Goal: Task Accomplishment & Management: Manage account settings

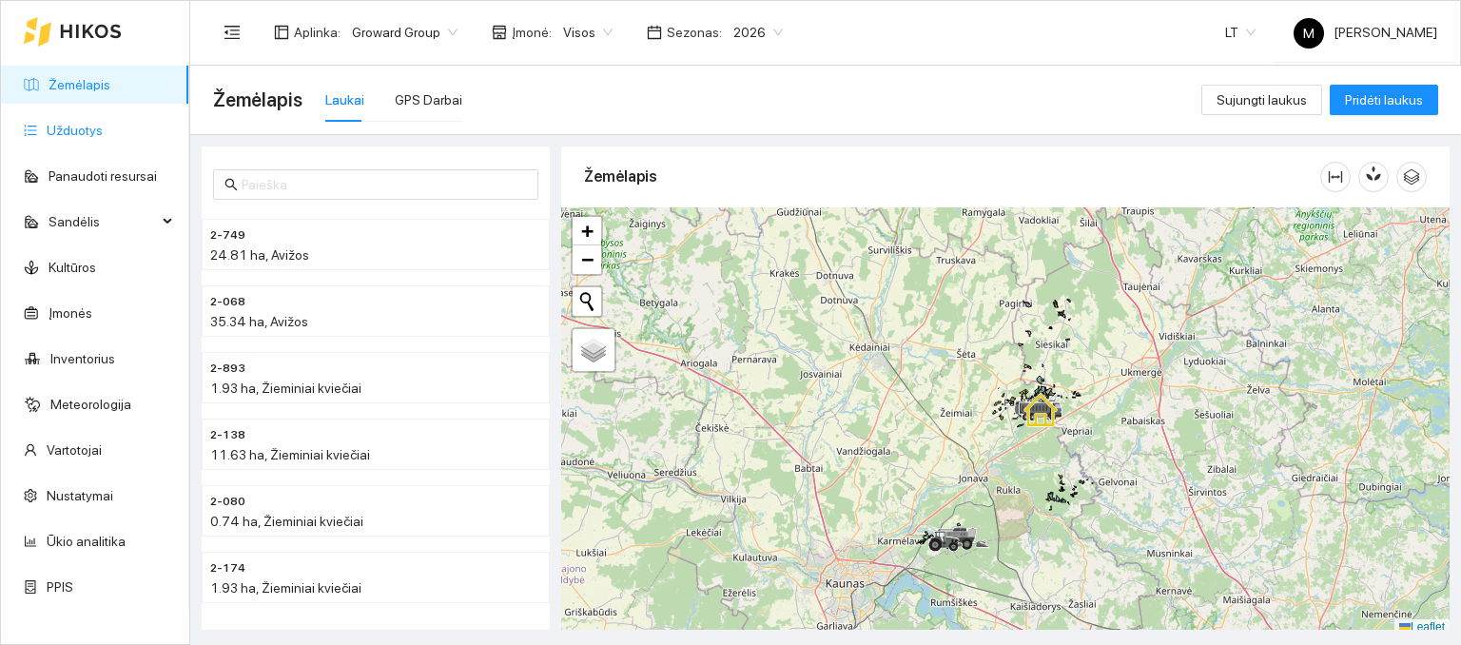
click at [86, 123] on link "Užduotys" at bounding box center [75, 130] width 56 height 15
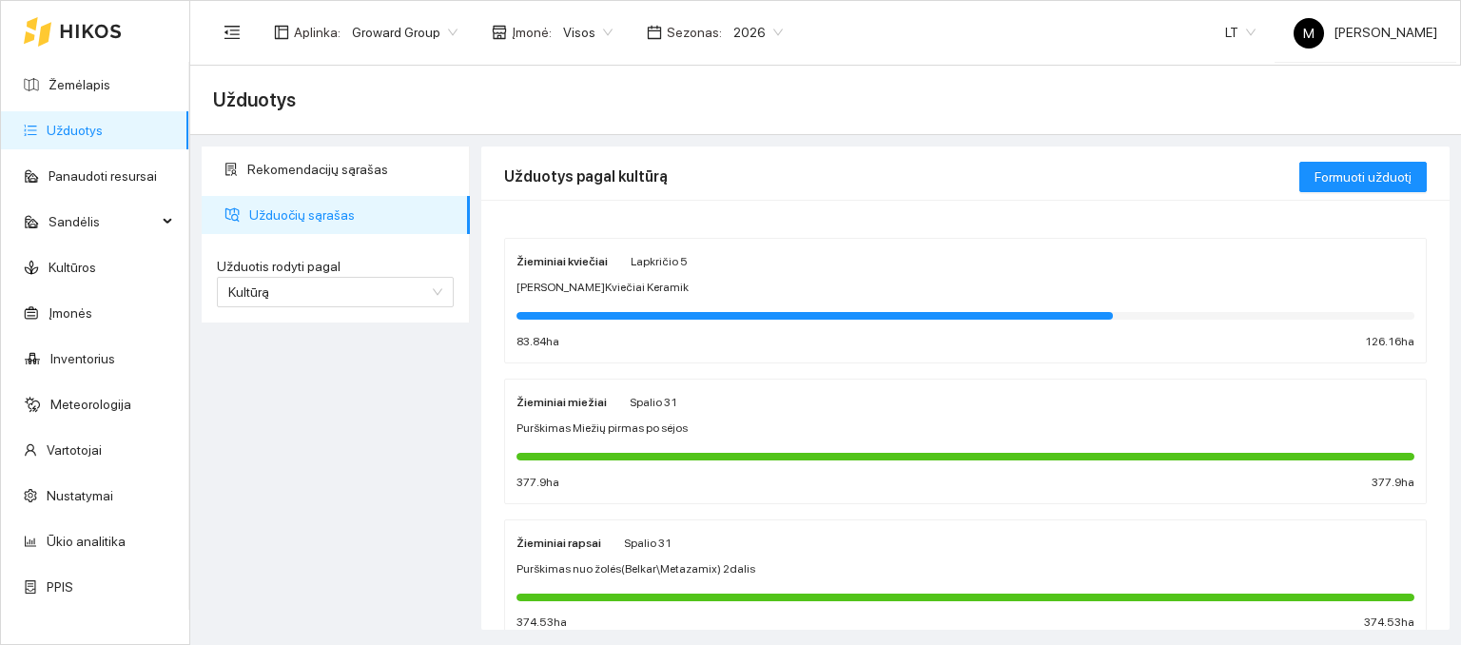
click at [625, 433] on span "Purškimas Miežių pirmas po sėjos" at bounding box center [602, 429] width 171 height 18
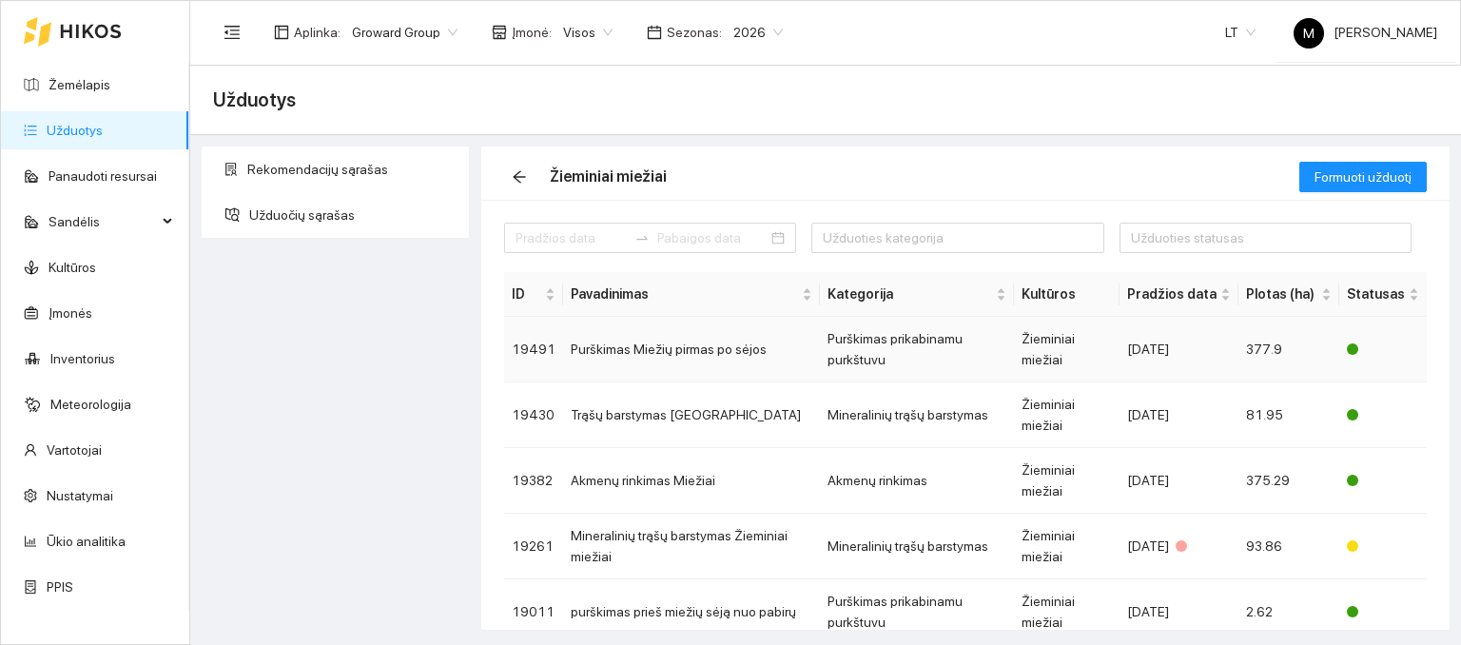
click at [657, 355] on td "Purškimas Miežių pirmas po sėjos" at bounding box center [691, 350] width 257 height 66
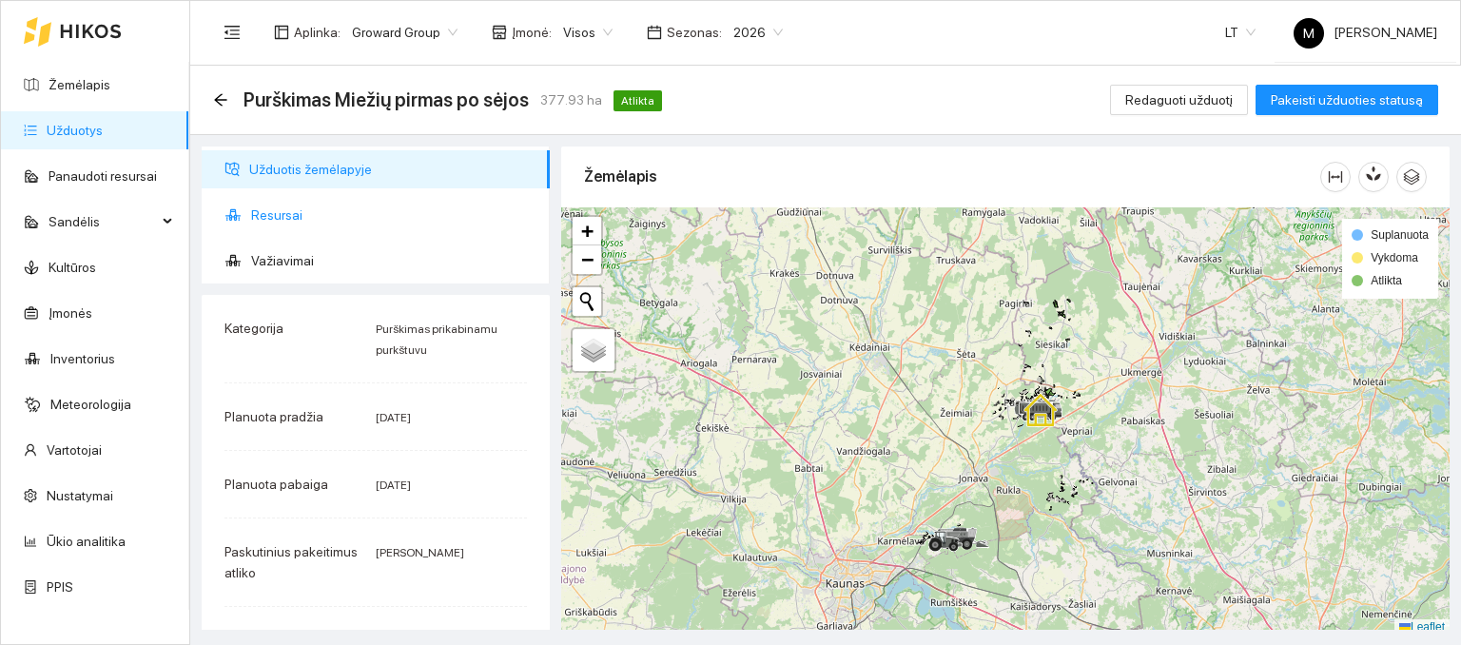
click at [255, 214] on span "Resursai" at bounding box center [393, 215] width 284 height 38
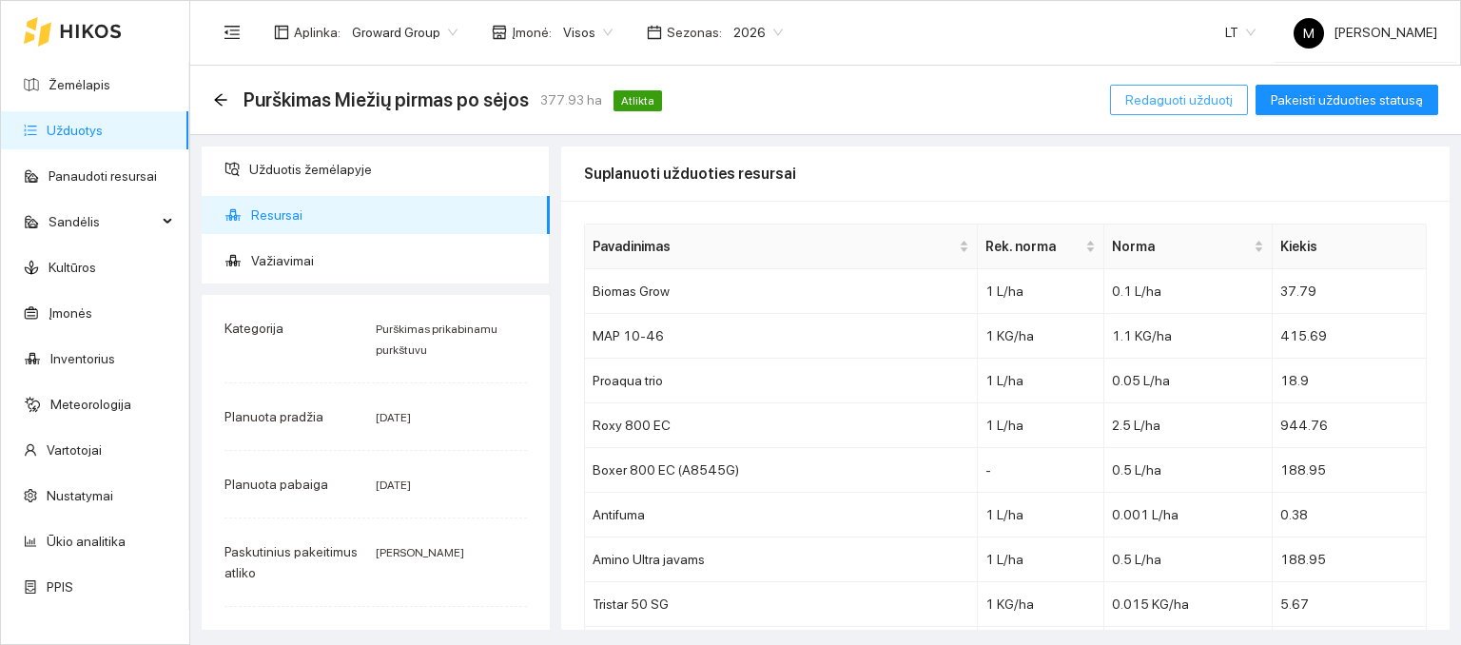
click at [1179, 113] on button "Redaguoti užduotį" at bounding box center [1179, 100] width 138 height 30
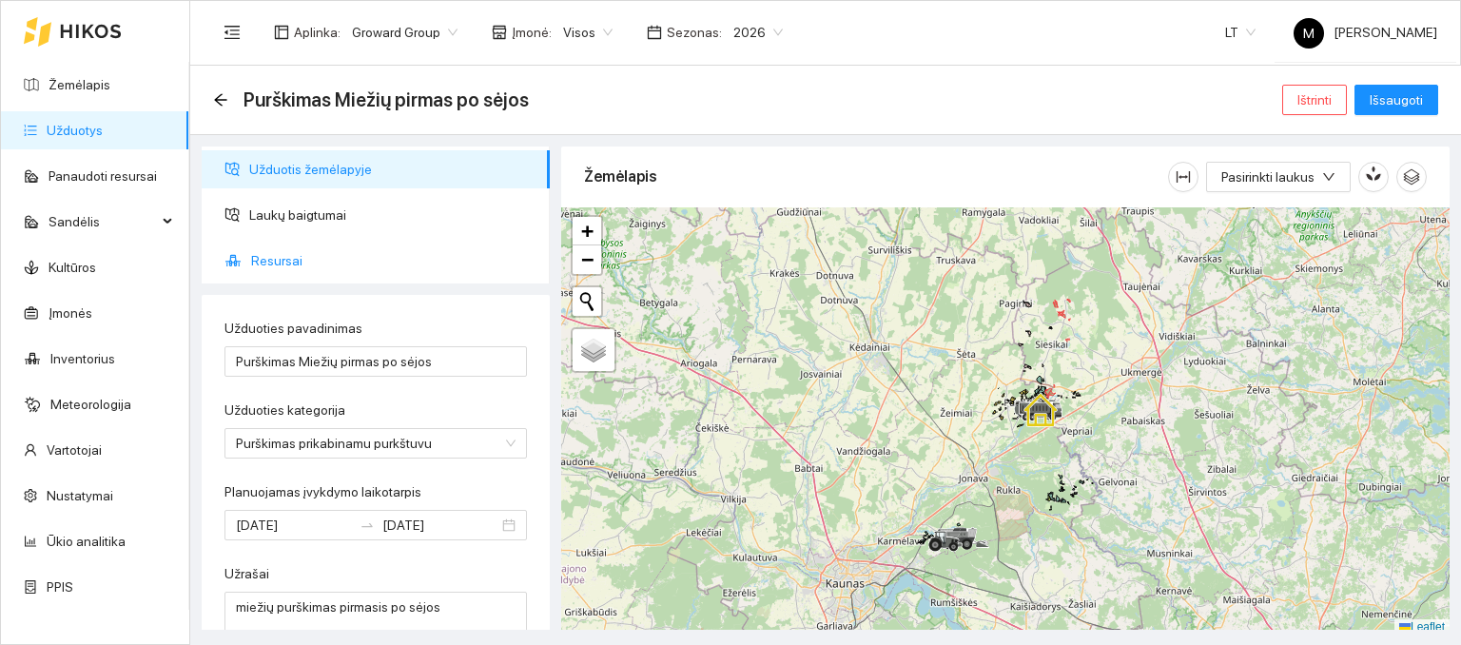
click at [277, 265] on span "Resursai" at bounding box center [393, 261] width 284 height 38
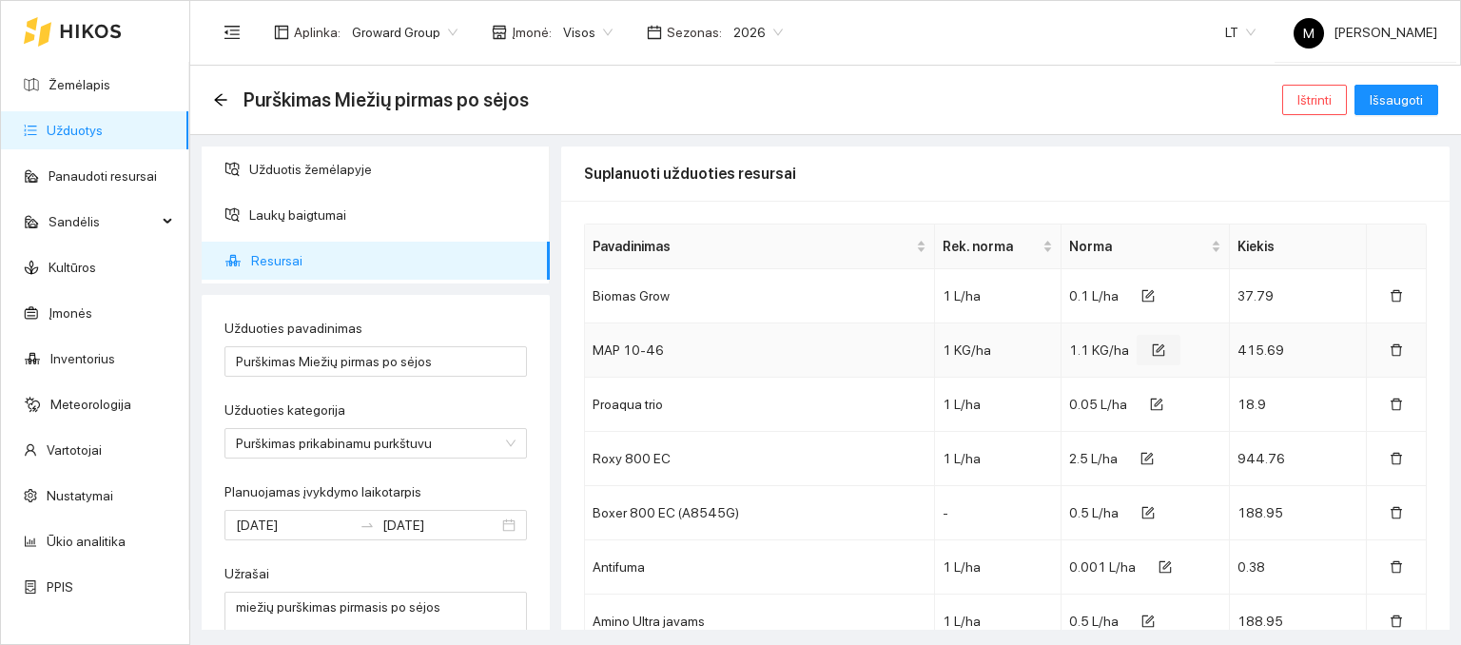
click at [1156, 344] on icon "form" at bounding box center [1160, 348] width 9 height 9
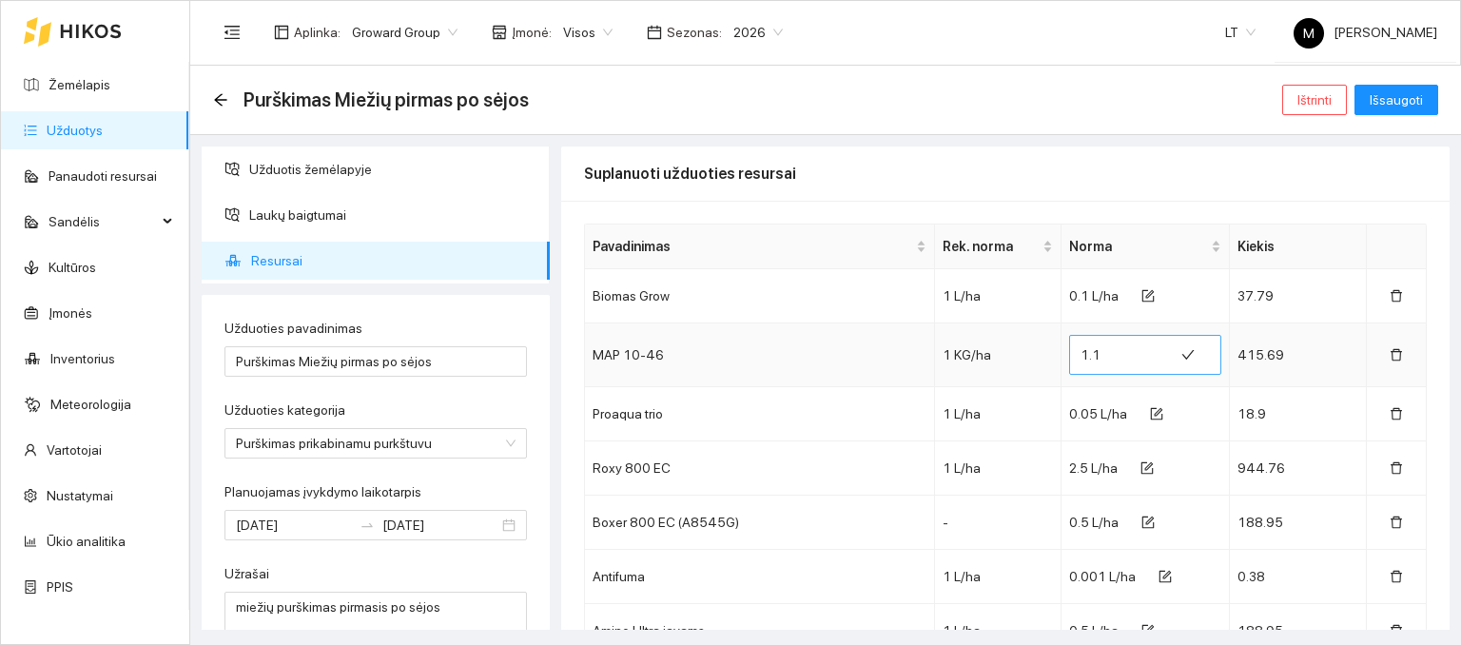
click at [1104, 357] on input "1.1" at bounding box center [1122, 355] width 82 height 30
type input "1.25"
click at [1392, 96] on span "Išsaugoti" at bounding box center [1396, 99] width 53 height 21
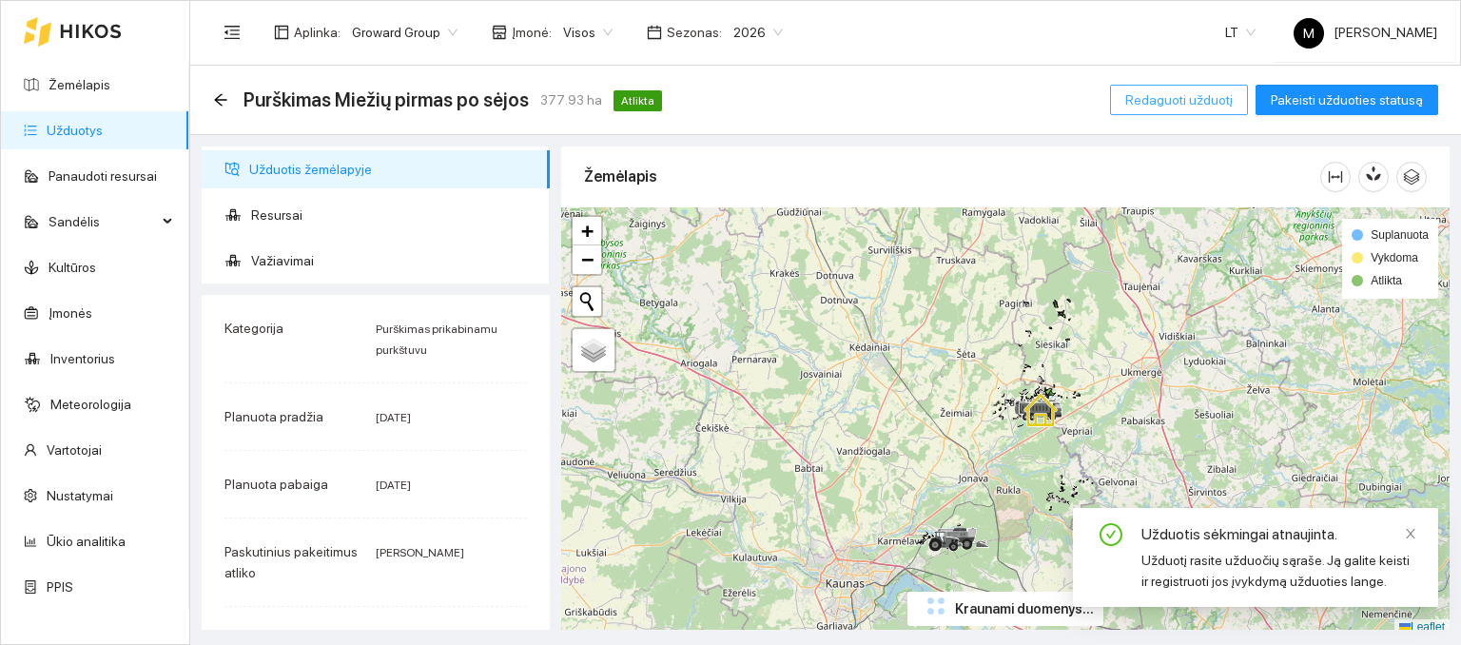
click at [1184, 108] on span "Redaguoti užduotį" at bounding box center [1180, 99] width 108 height 21
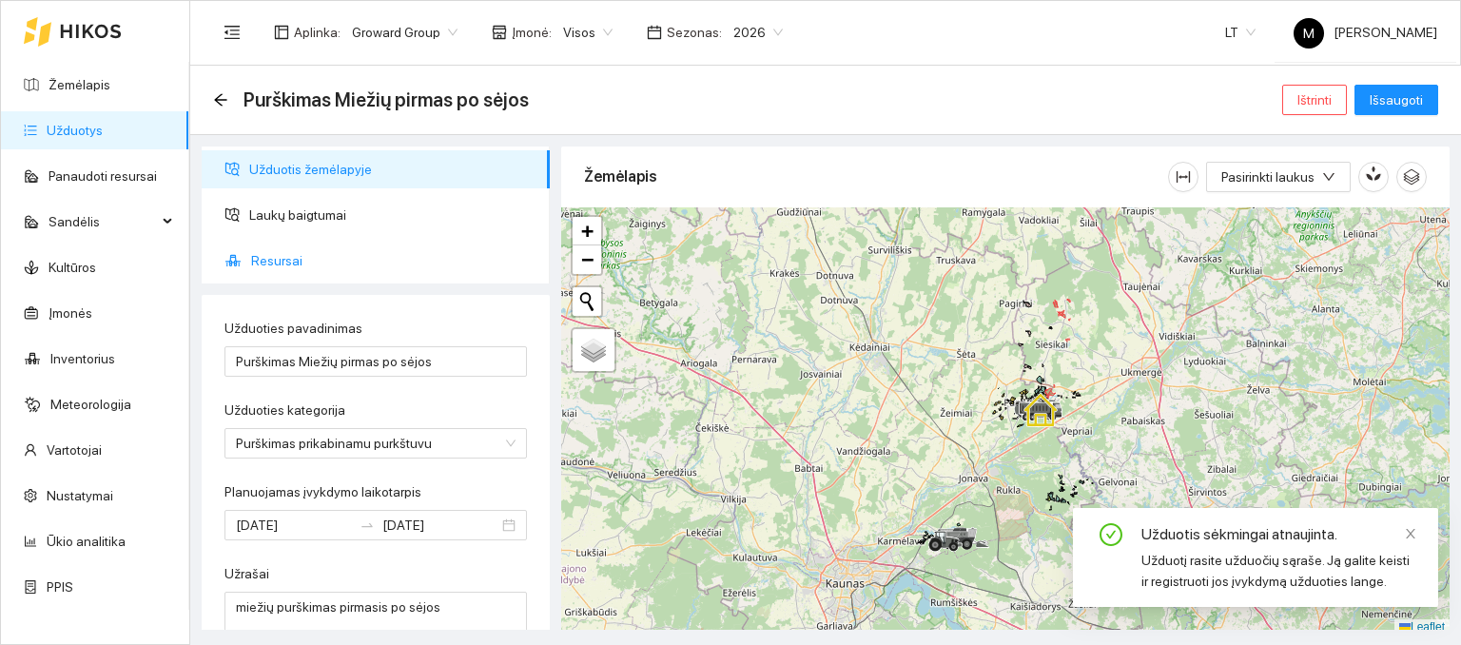
click at [270, 267] on span "Resursai" at bounding box center [393, 261] width 284 height 38
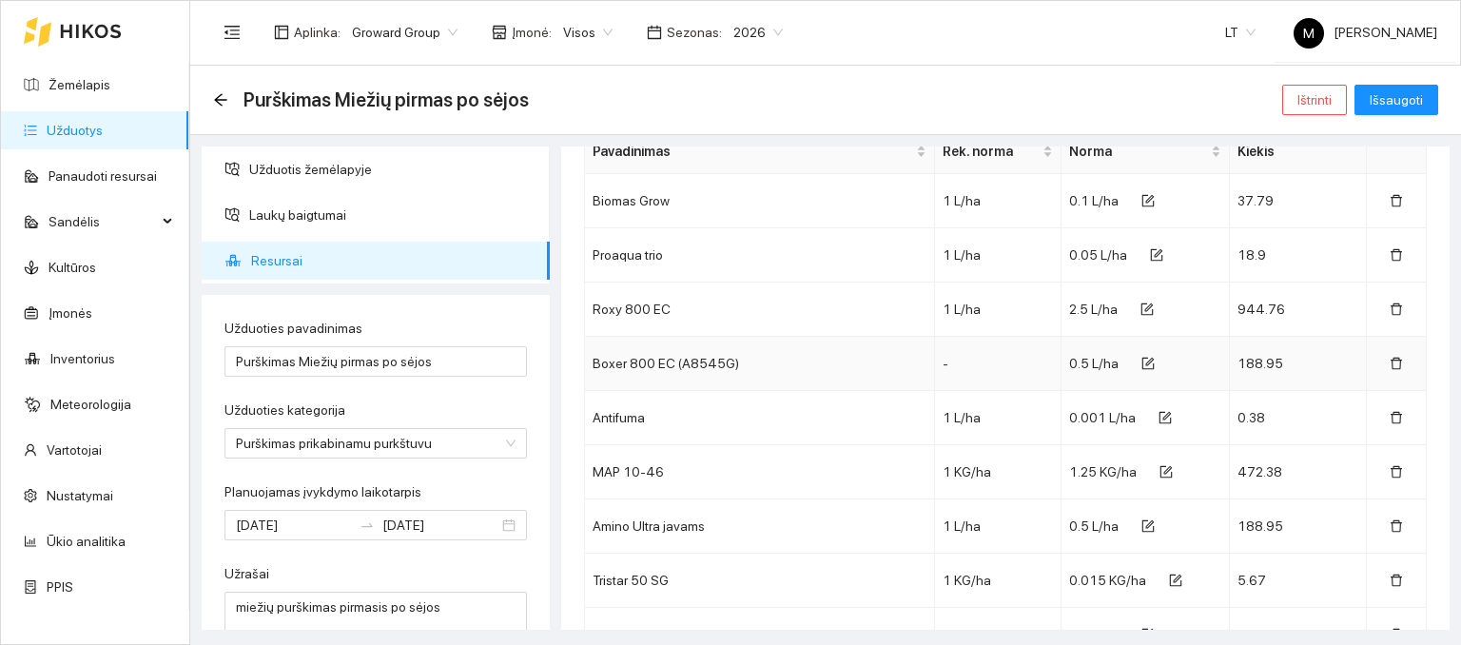
scroll to position [190, 0]
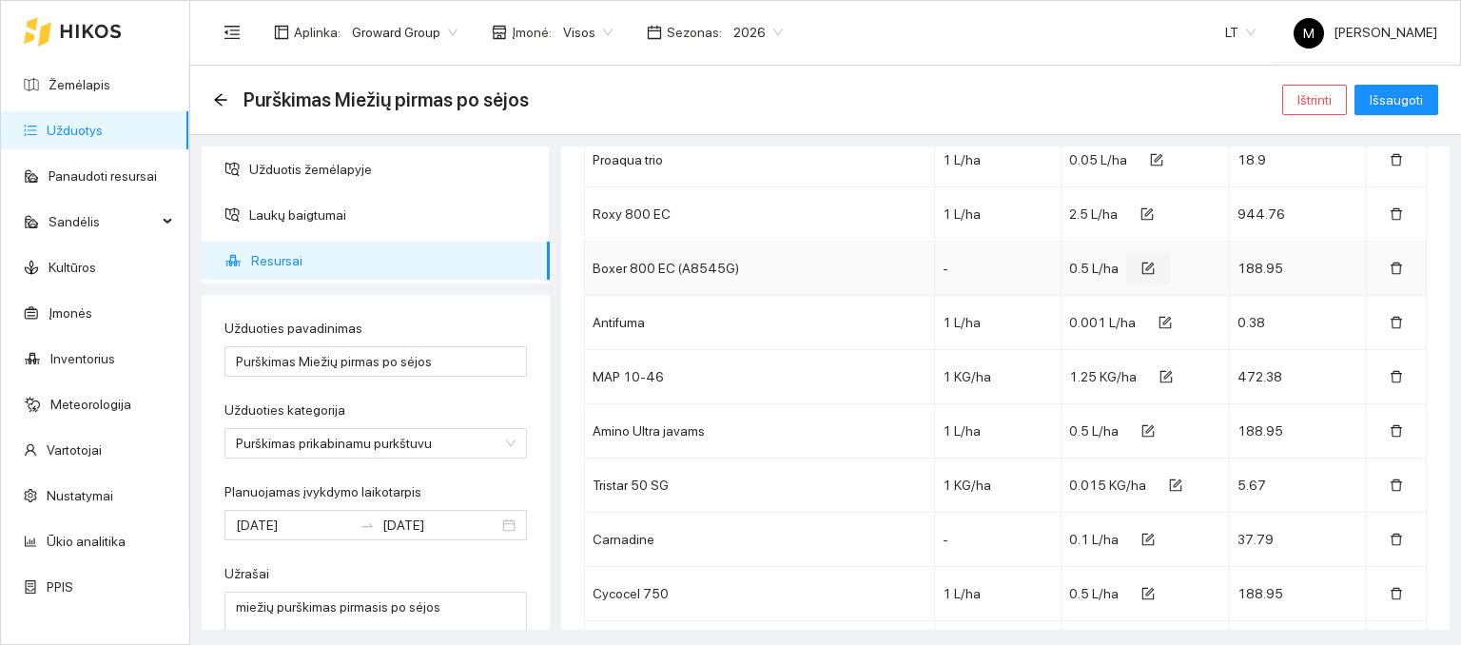
click at [1142, 268] on icon "form" at bounding box center [1148, 268] width 13 height 13
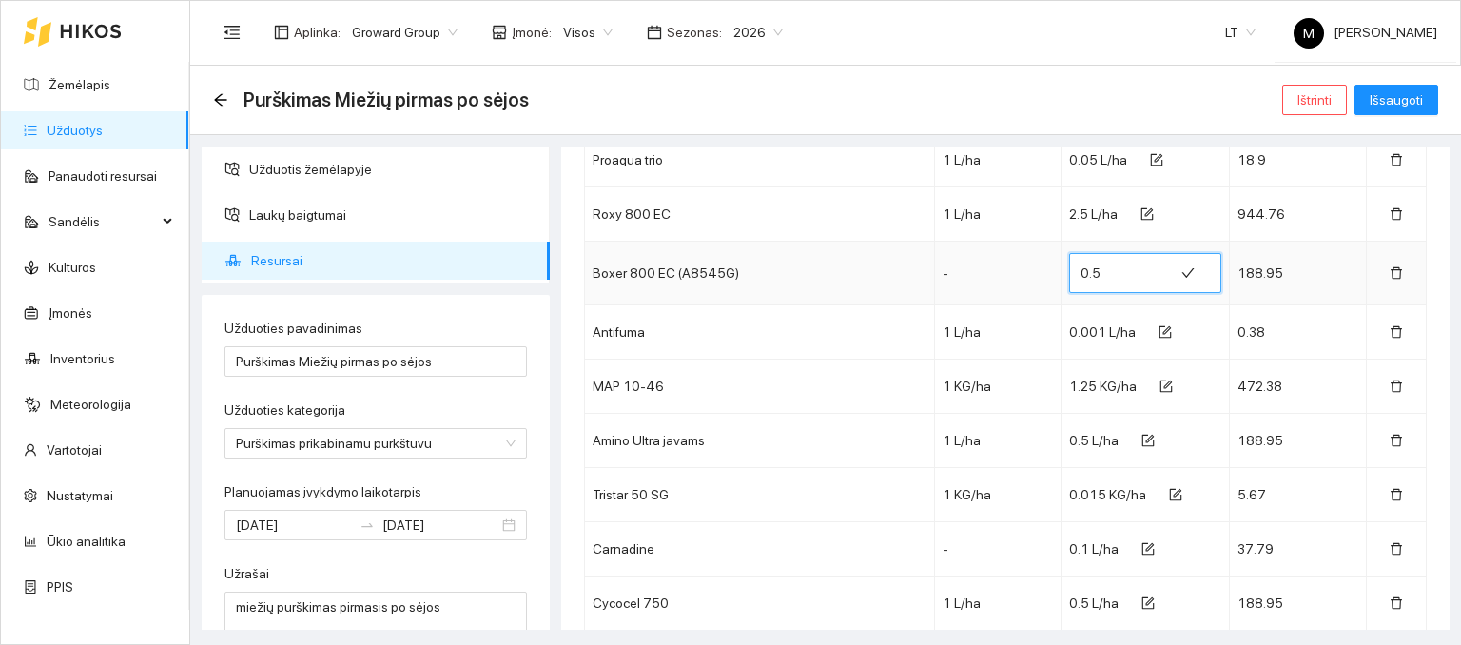
click at [1098, 271] on input "0.5" at bounding box center [1122, 273] width 82 height 30
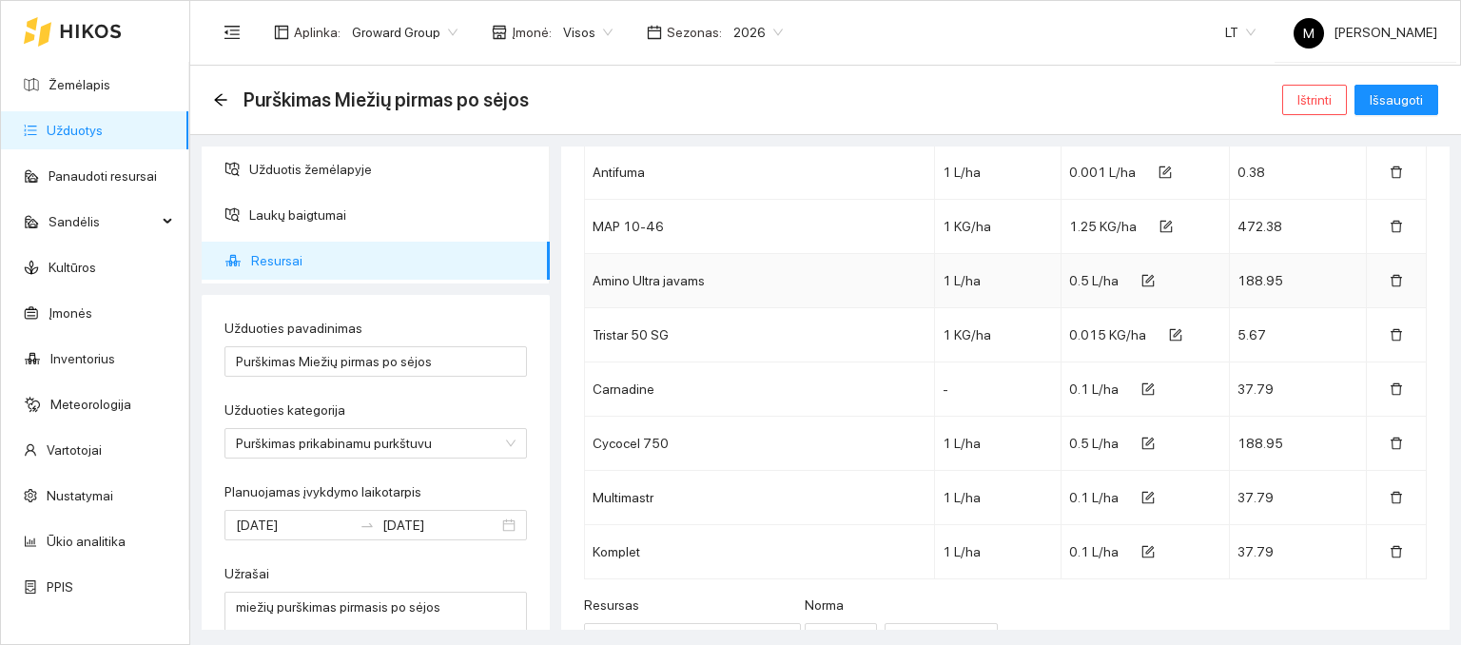
scroll to position [381, 0]
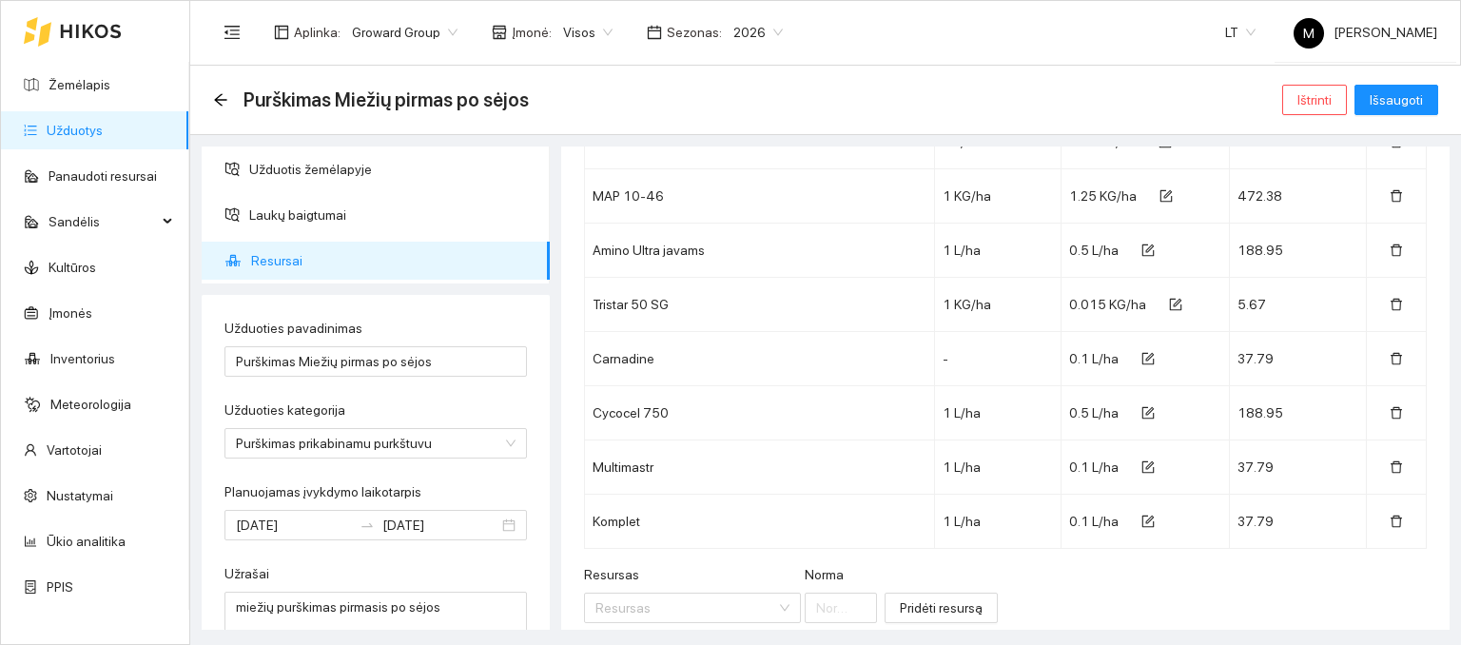
type input "0.45"
click at [1169, 305] on icon "form" at bounding box center [1175, 304] width 13 height 13
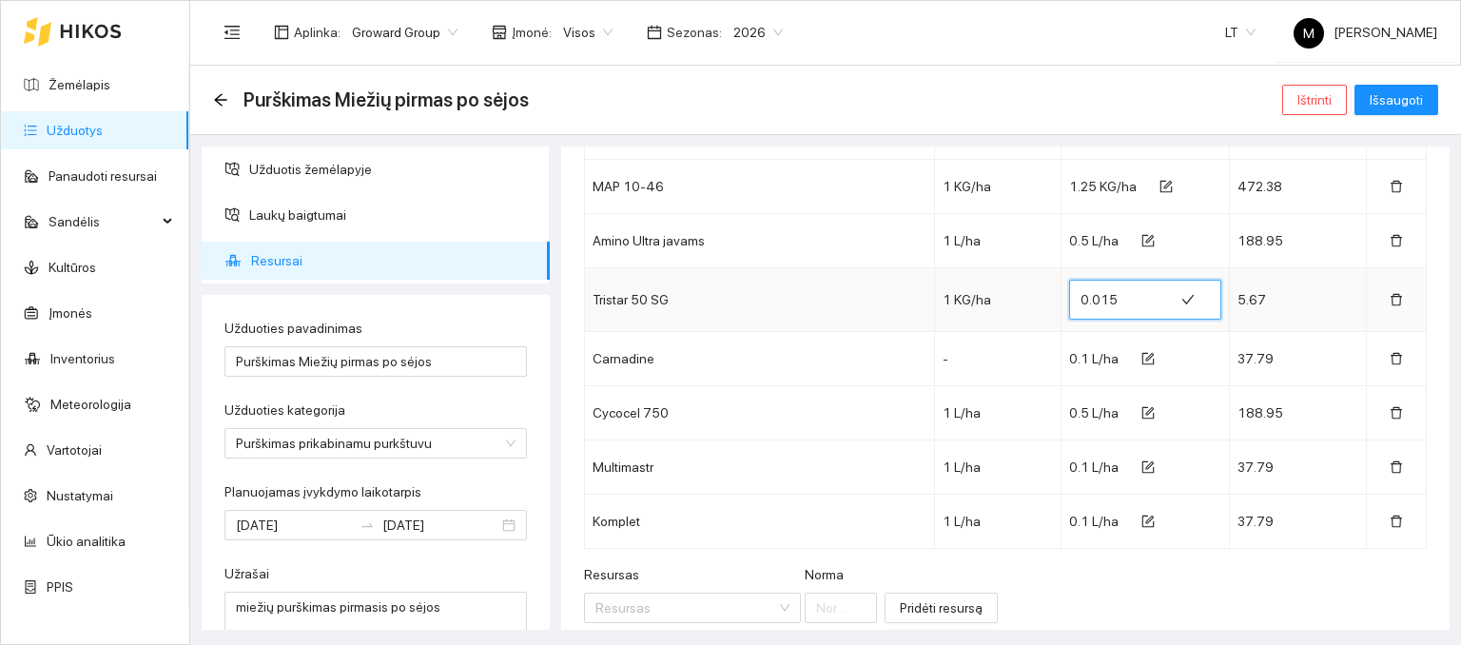
click at [1111, 304] on input "0.015" at bounding box center [1122, 299] width 82 height 30
type input "0.016"
click at [868, 355] on td "Carnadine" at bounding box center [760, 359] width 350 height 54
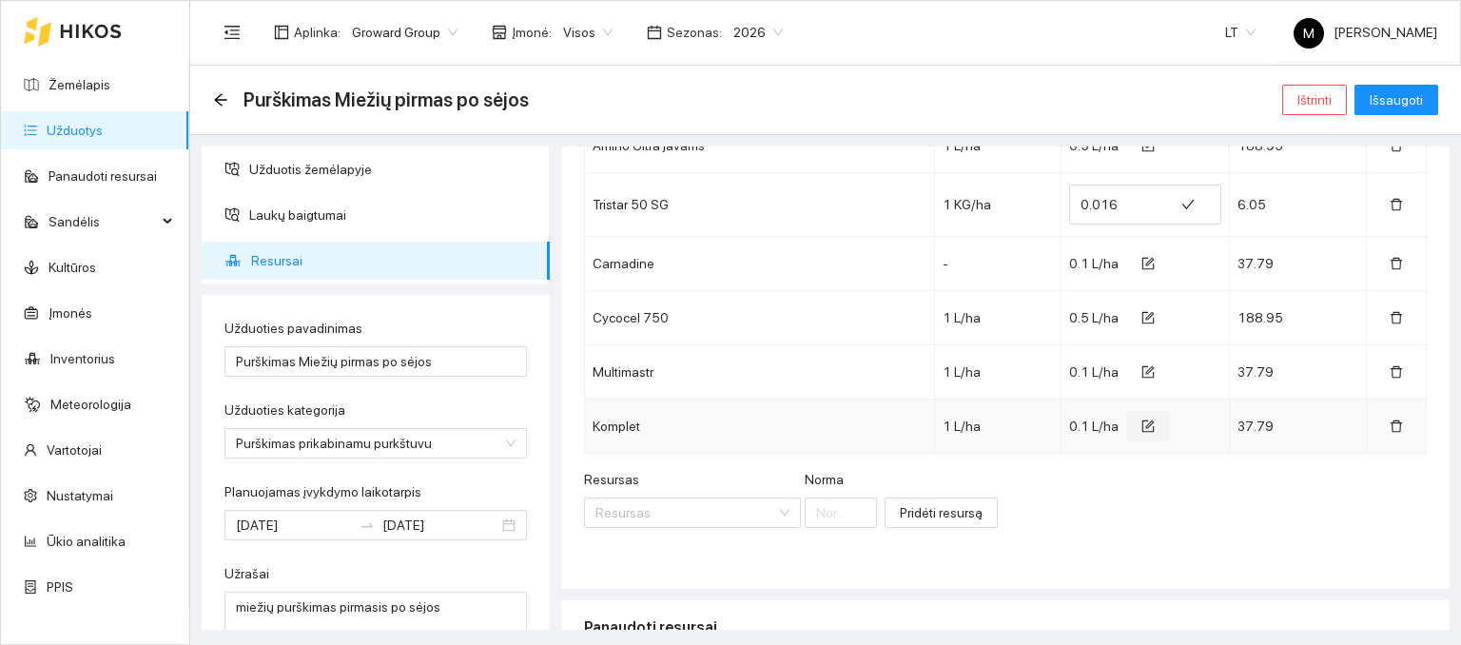
click at [1142, 425] on icon "form" at bounding box center [1148, 426] width 13 height 13
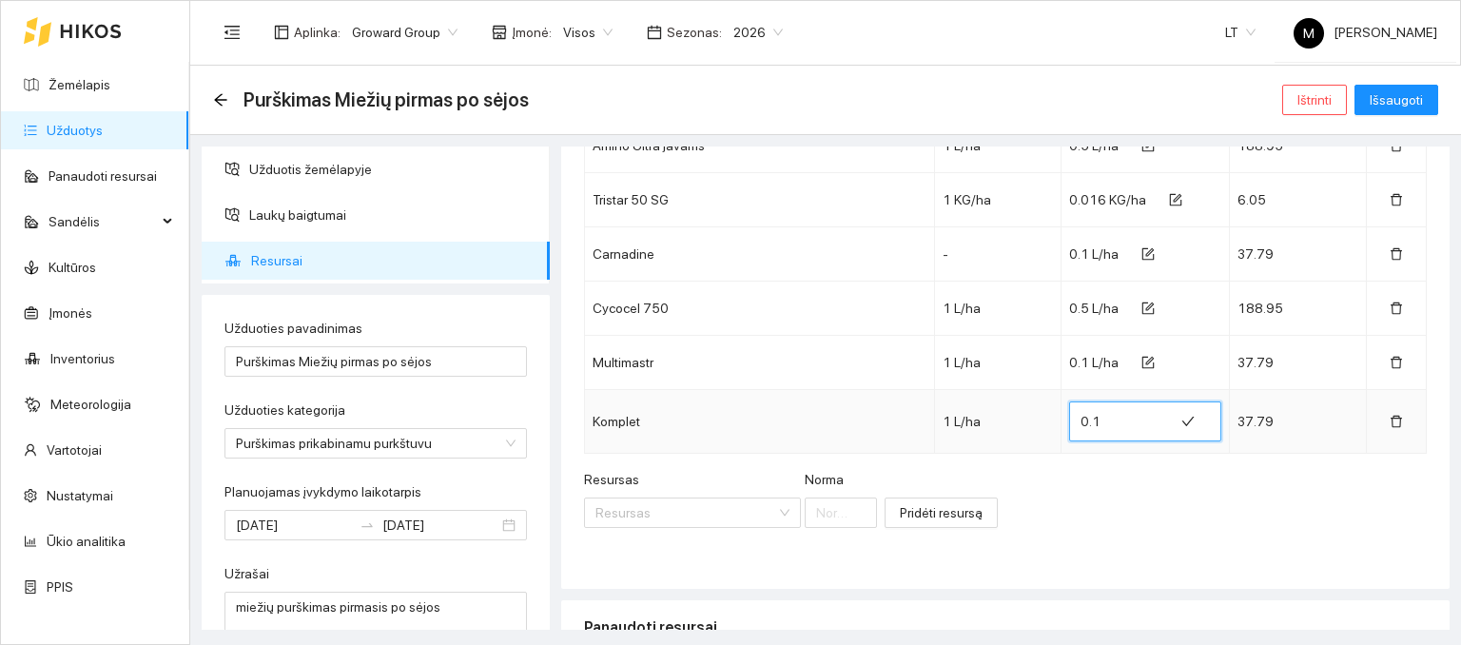
click at [1081, 414] on input "0.1" at bounding box center [1122, 421] width 82 height 30
click at [1096, 417] on input "0.1" at bounding box center [1122, 421] width 82 height 30
type input "0.027"
click at [1084, 469] on div "Resursas Resursas [PERSON_NAME] resursą" at bounding box center [1005, 510] width 843 height 82
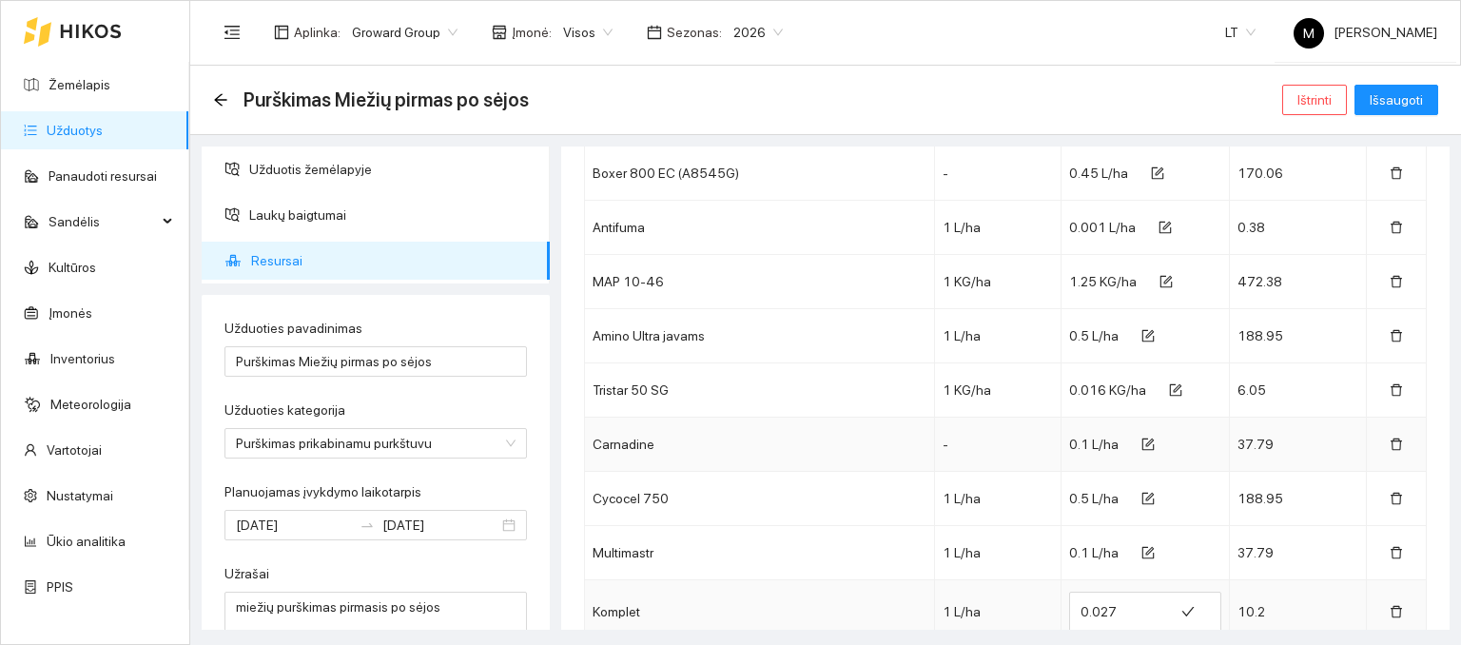
scroll to position [381, 0]
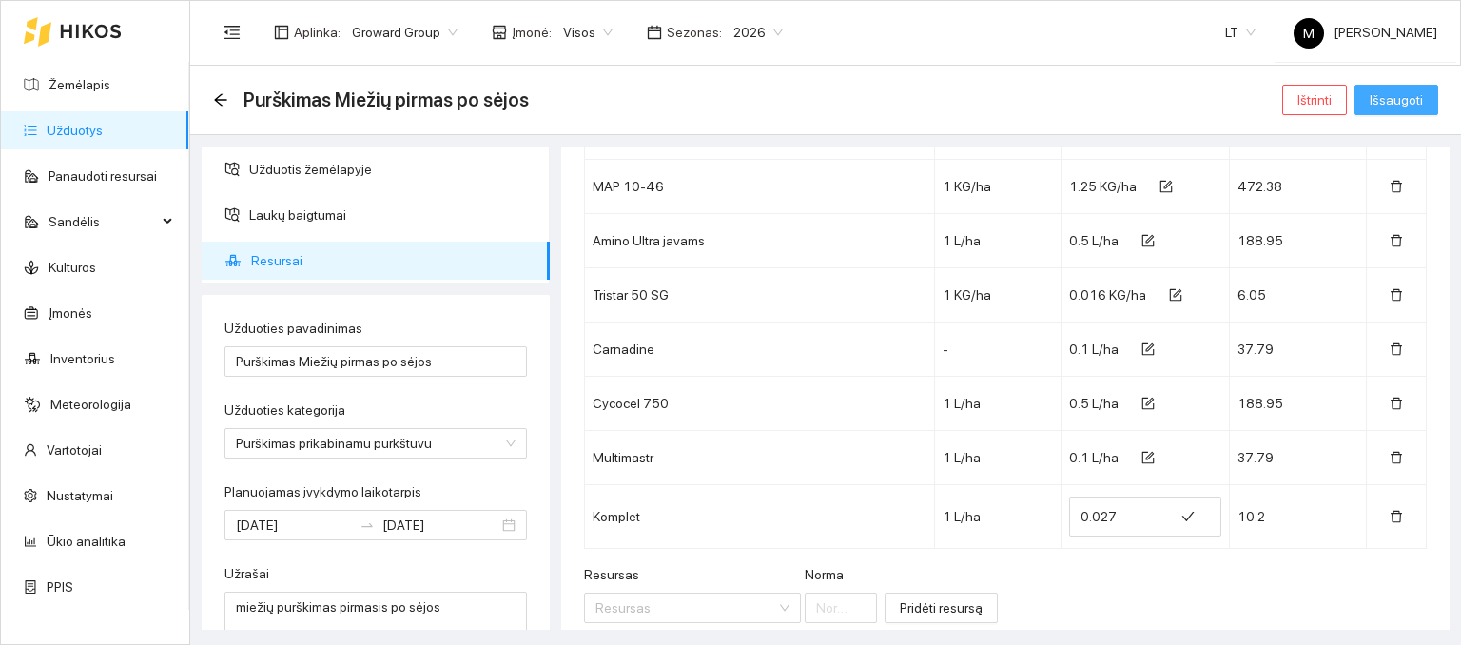
click at [1400, 87] on button "Išsaugoti" at bounding box center [1397, 100] width 84 height 30
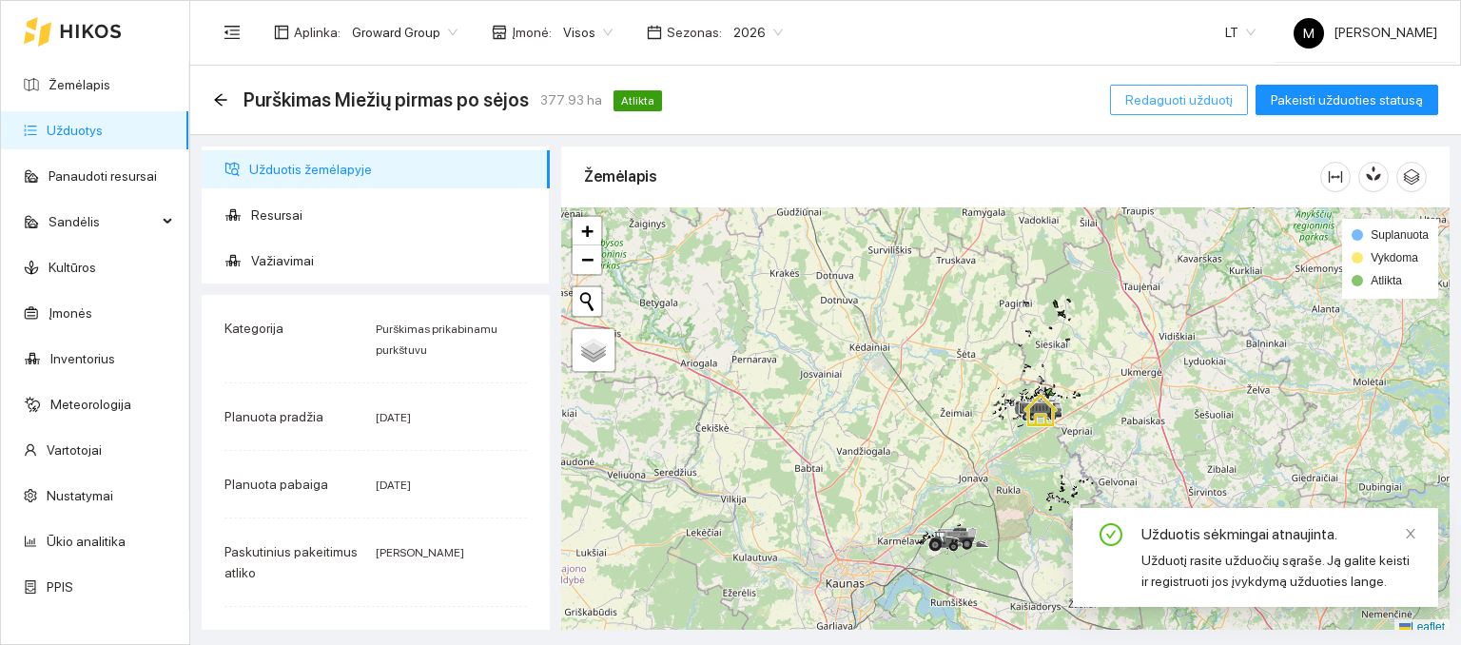
click at [1168, 104] on span "Redaguoti užduotį" at bounding box center [1180, 99] width 108 height 21
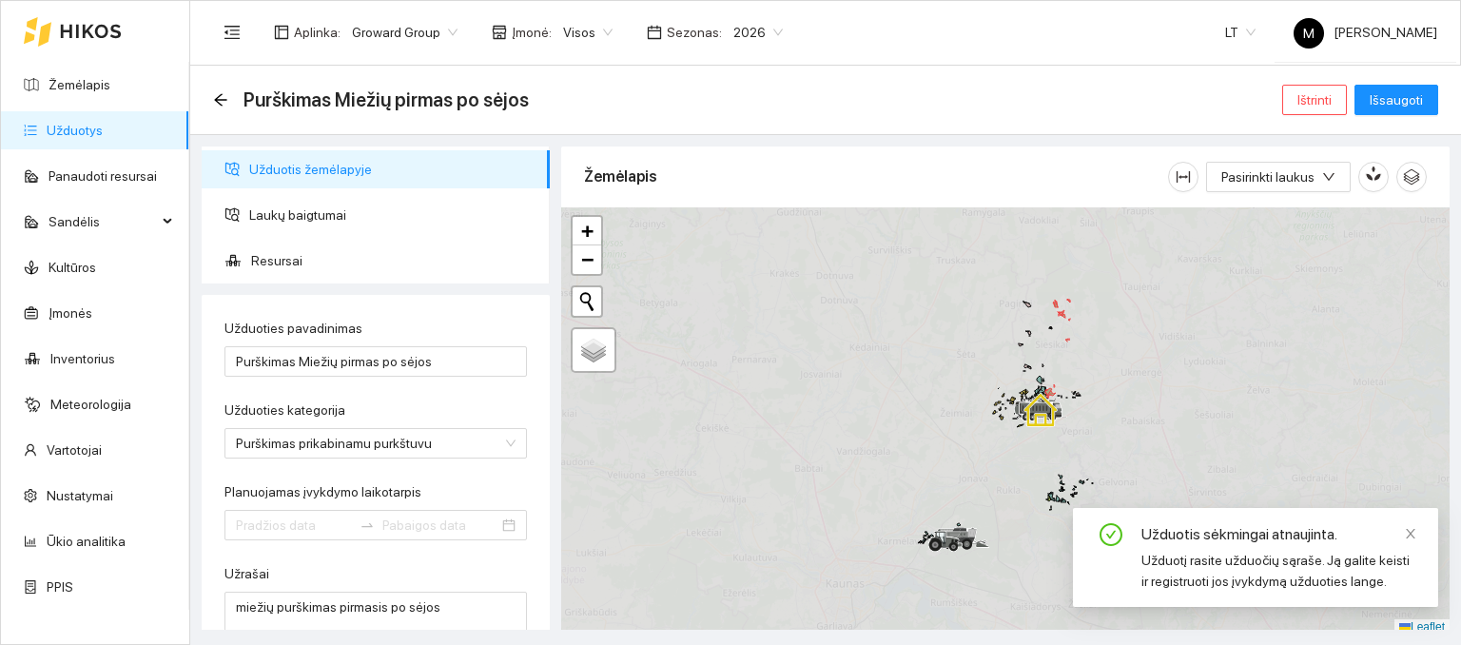
type input "[DATE]"
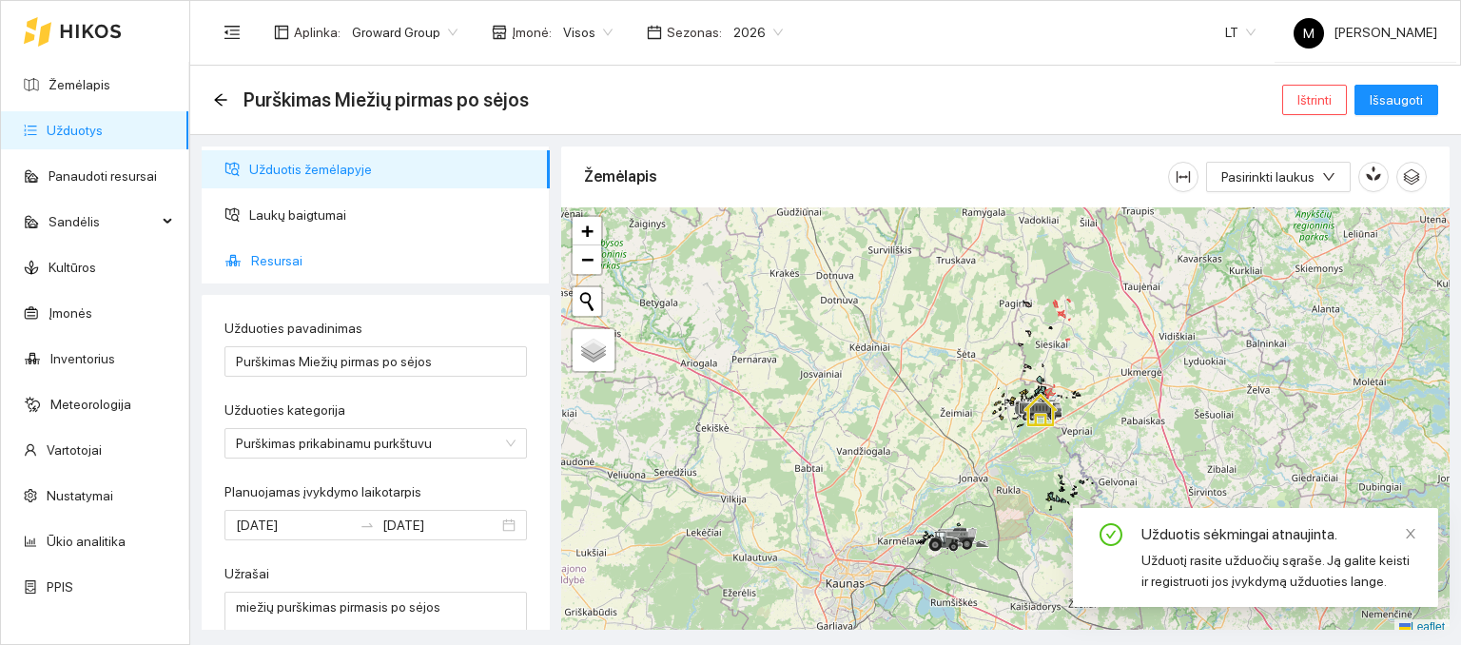
click at [285, 247] on span "Resursai" at bounding box center [393, 261] width 284 height 38
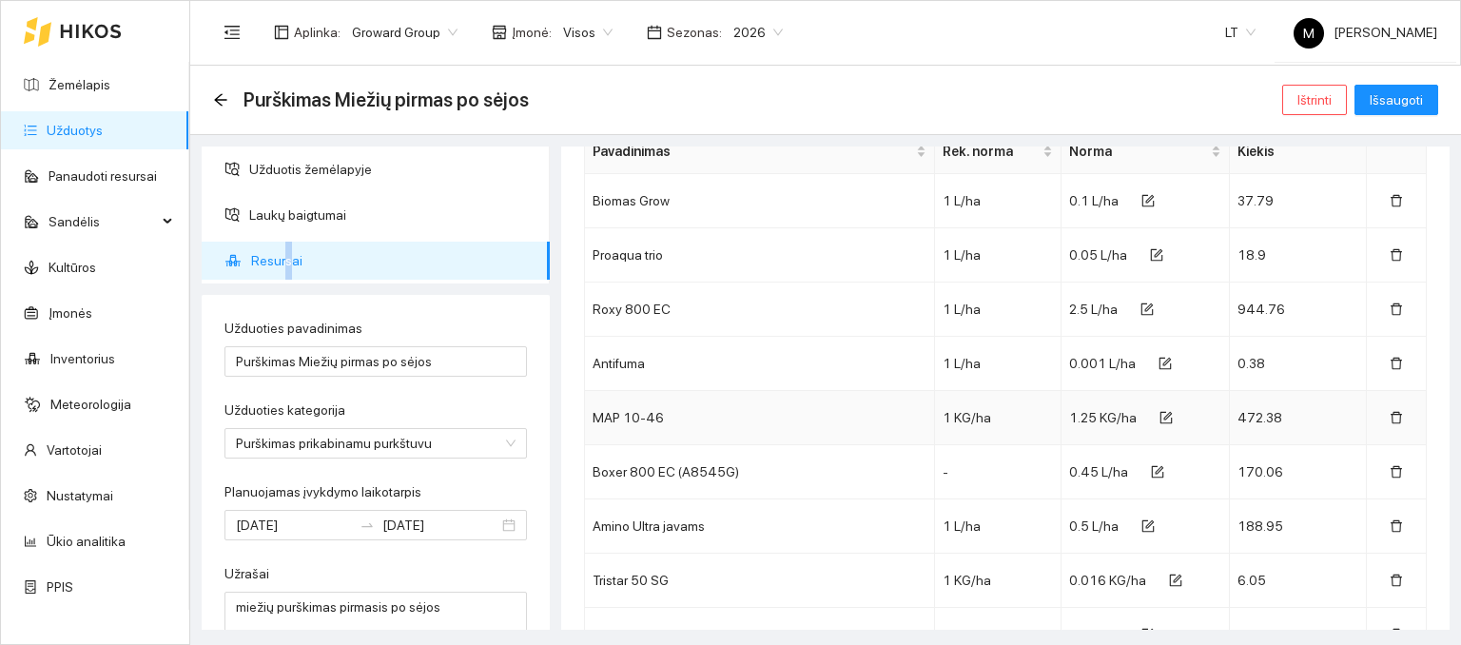
scroll to position [190, 0]
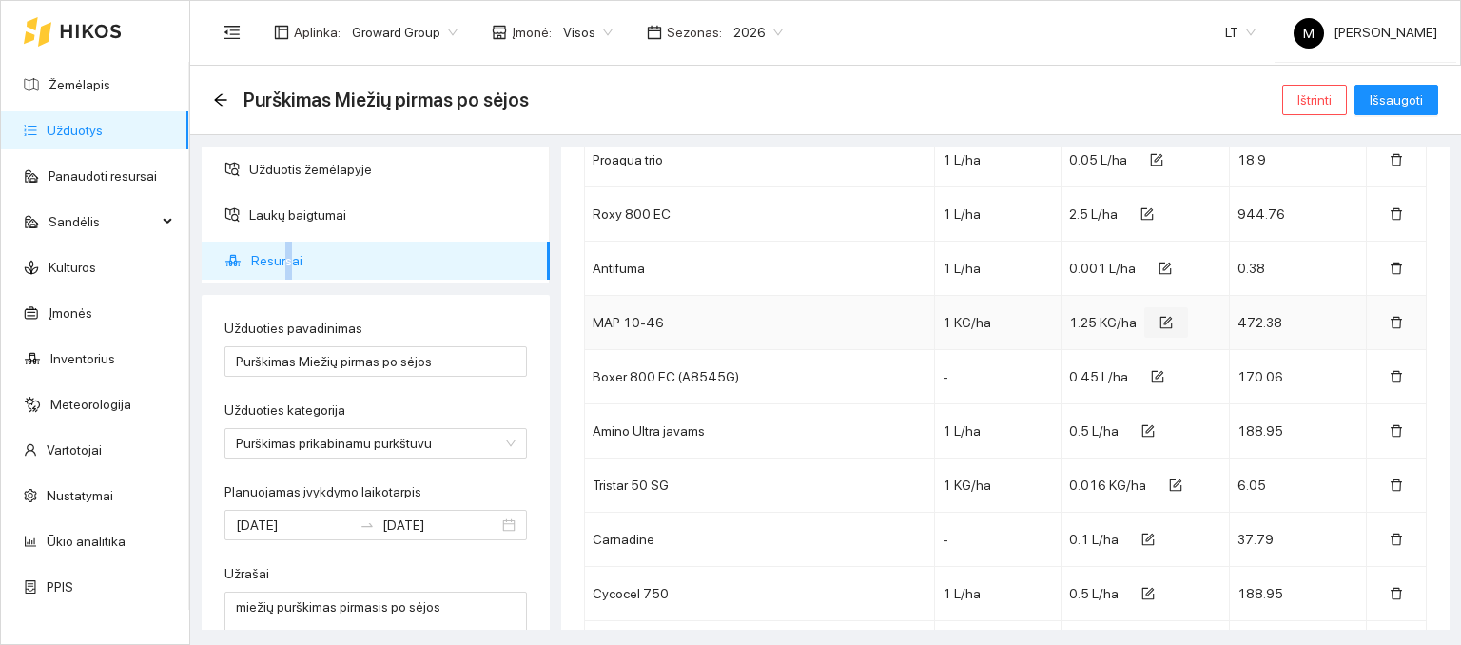
click at [1160, 318] on icon "form" at bounding box center [1166, 322] width 13 height 13
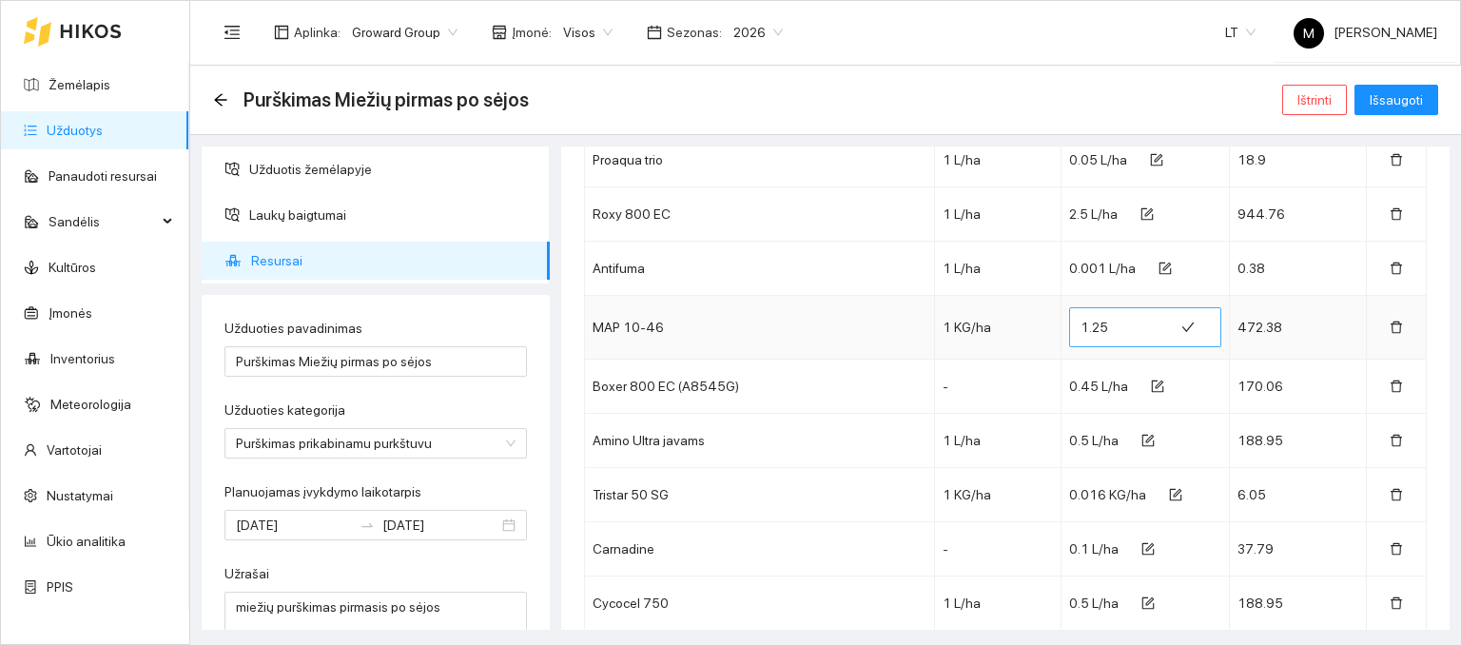
click at [1106, 324] on input "1.25" at bounding box center [1122, 327] width 82 height 30
type input "1.26"
click at [1410, 102] on span "Išsaugoti" at bounding box center [1396, 99] width 53 height 21
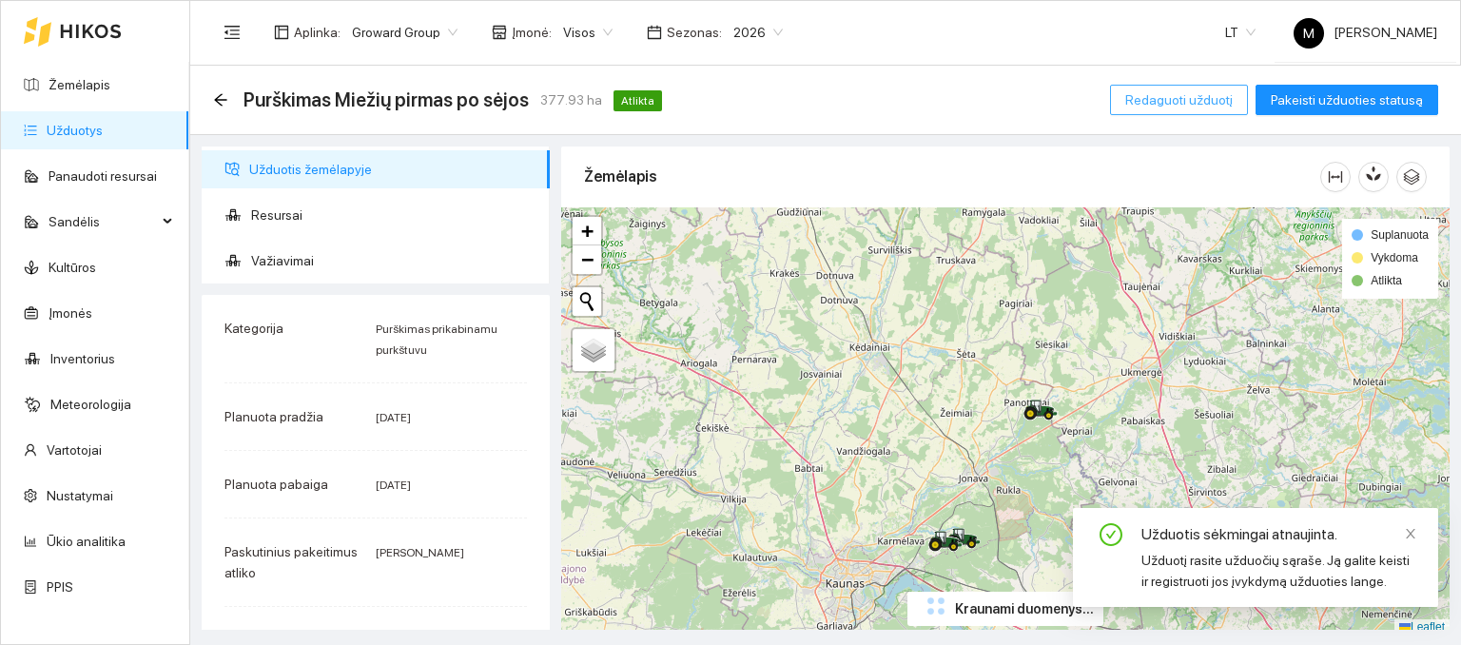
click at [1145, 89] on span "Redaguoti užduotį" at bounding box center [1180, 99] width 108 height 21
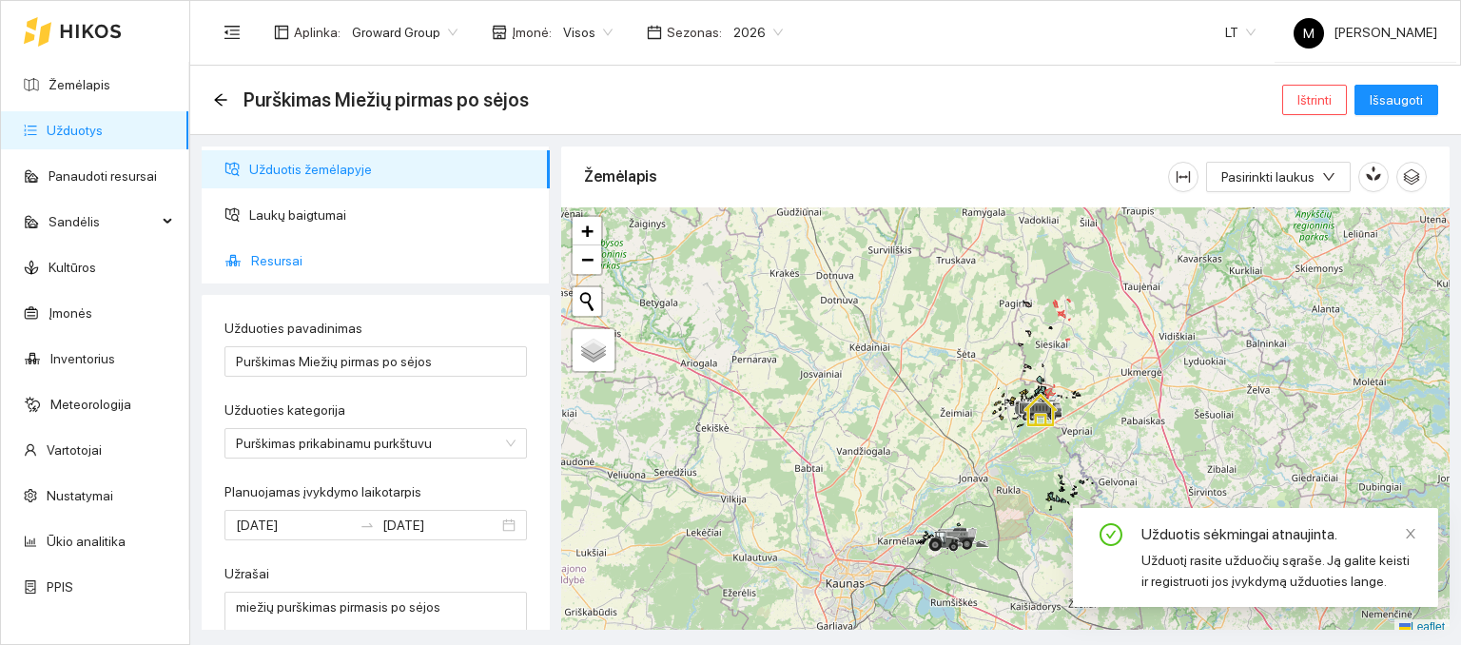
click at [301, 258] on span "Resursai" at bounding box center [393, 261] width 284 height 38
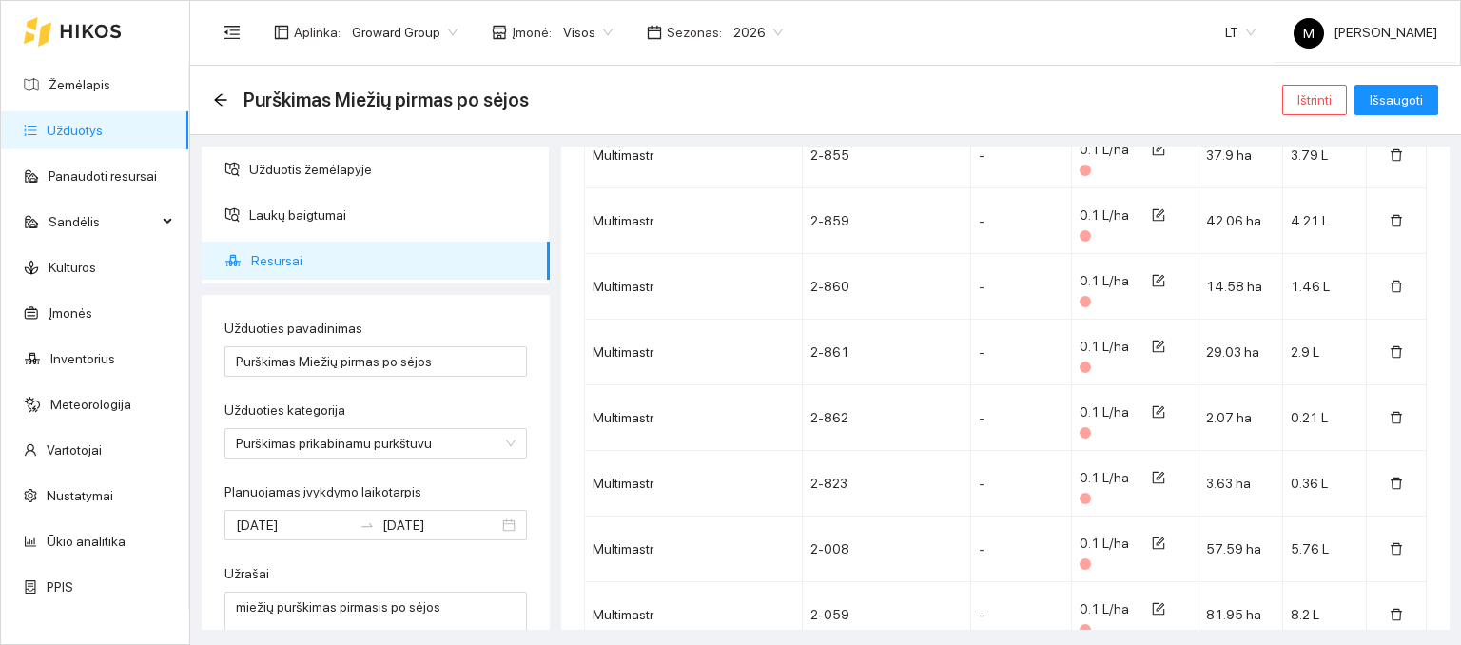
scroll to position [15129, 0]
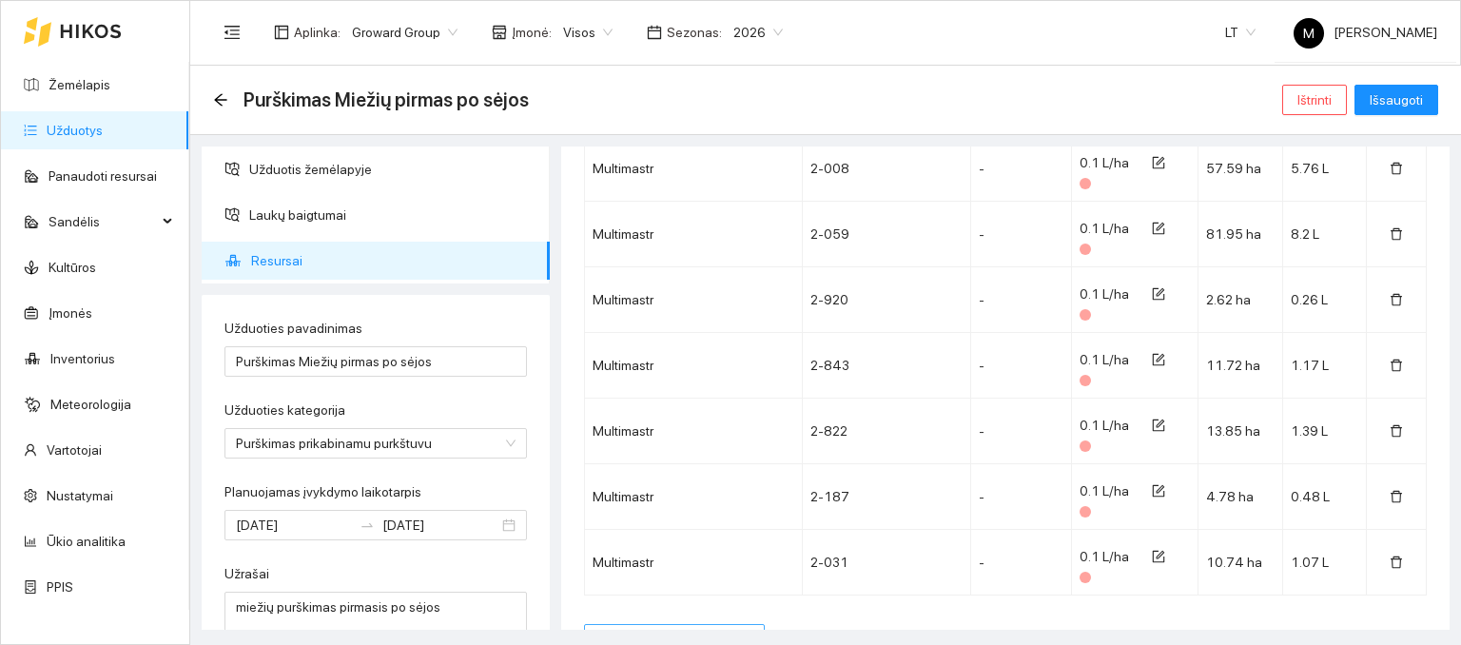
click at [699, 629] on span "Pridėti panaudotą resursą" at bounding box center [674, 639] width 150 height 21
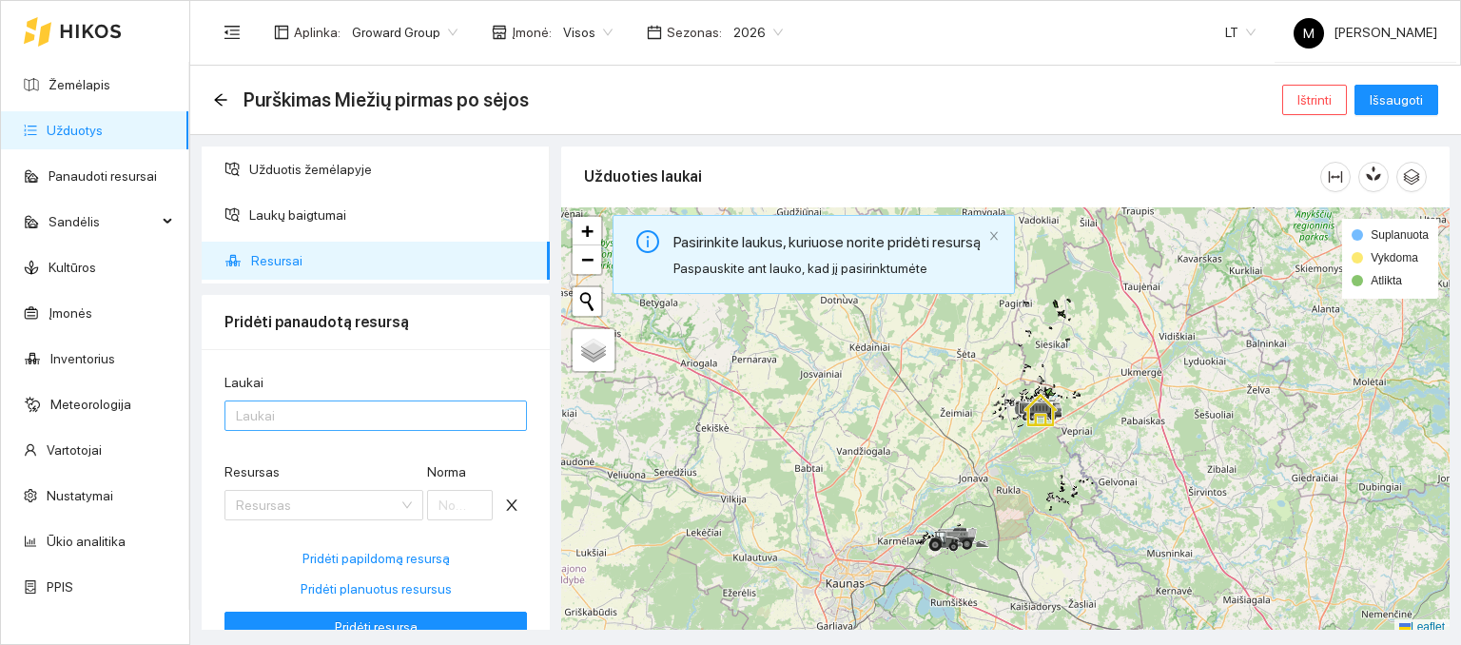
click at [297, 421] on div at bounding box center [366, 415] width 274 height 23
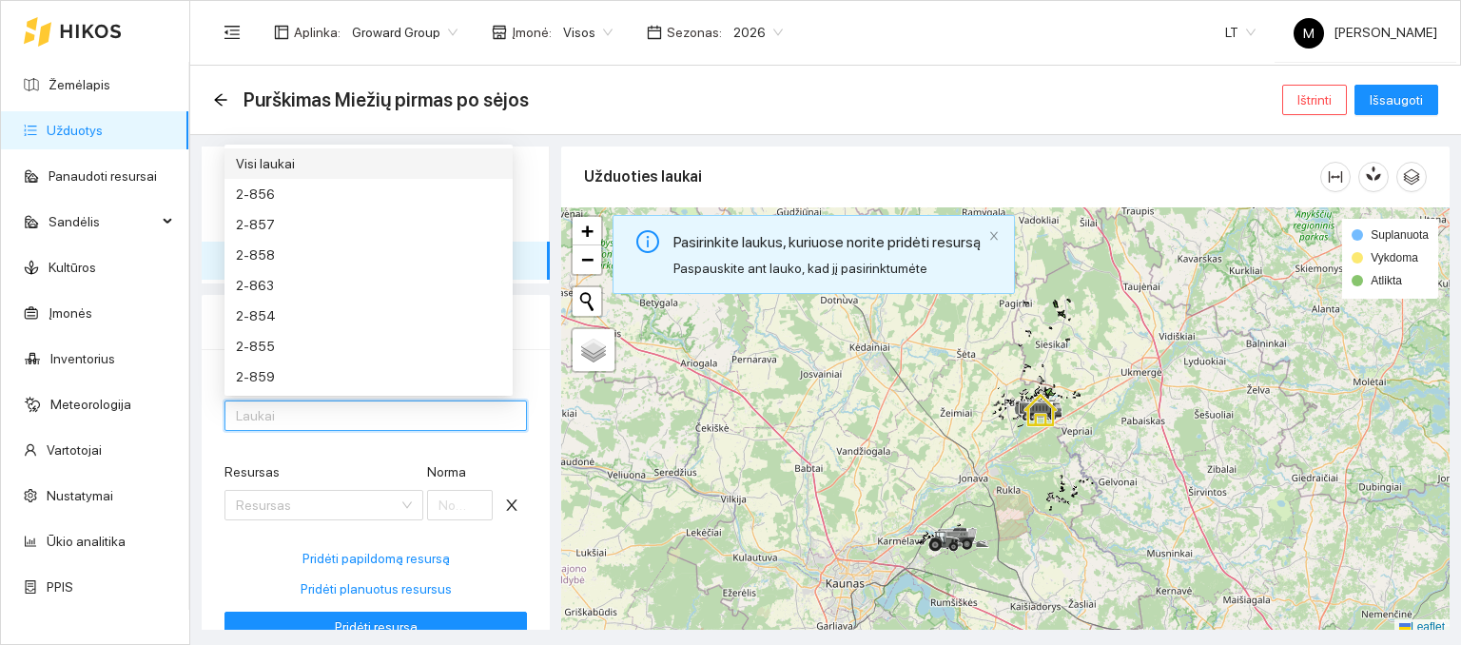
click at [301, 161] on div "Visi laukai" at bounding box center [368, 163] width 265 height 21
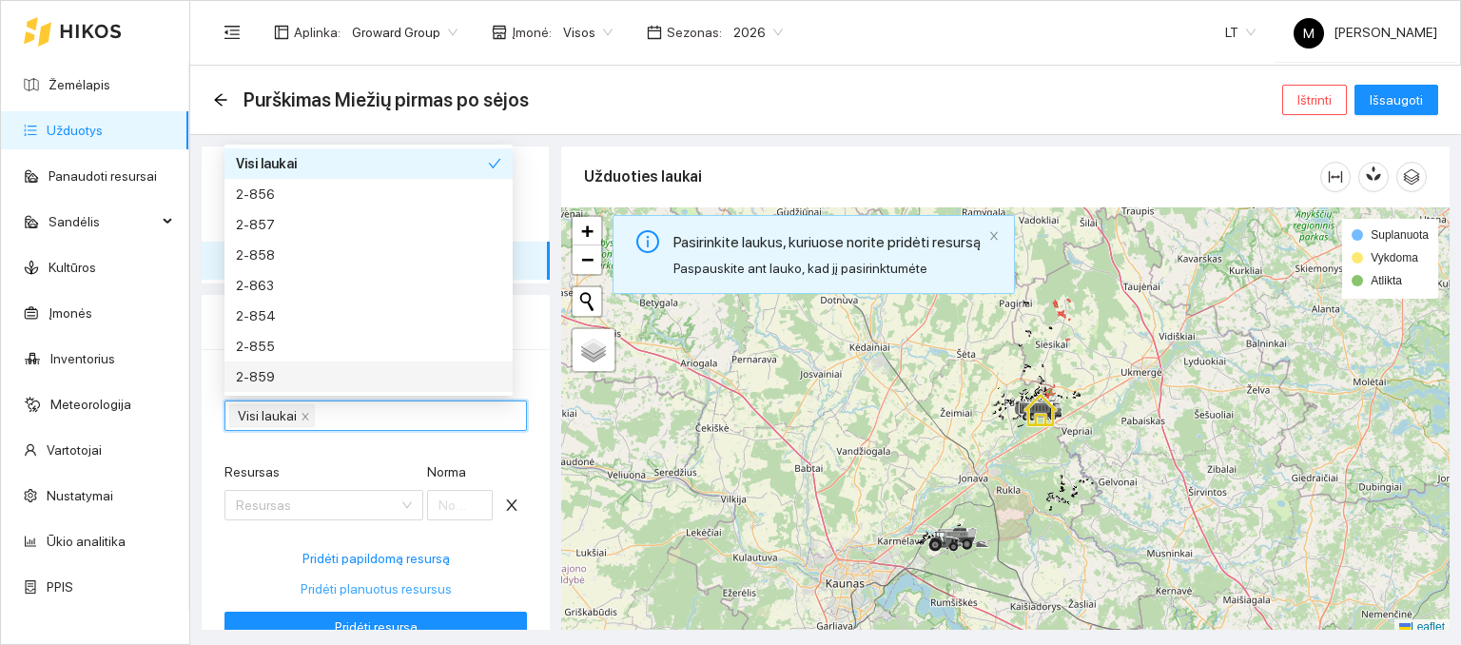
click at [352, 593] on span "Pridėti planuotus resursus" at bounding box center [376, 589] width 151 height 21
type input "0.1"
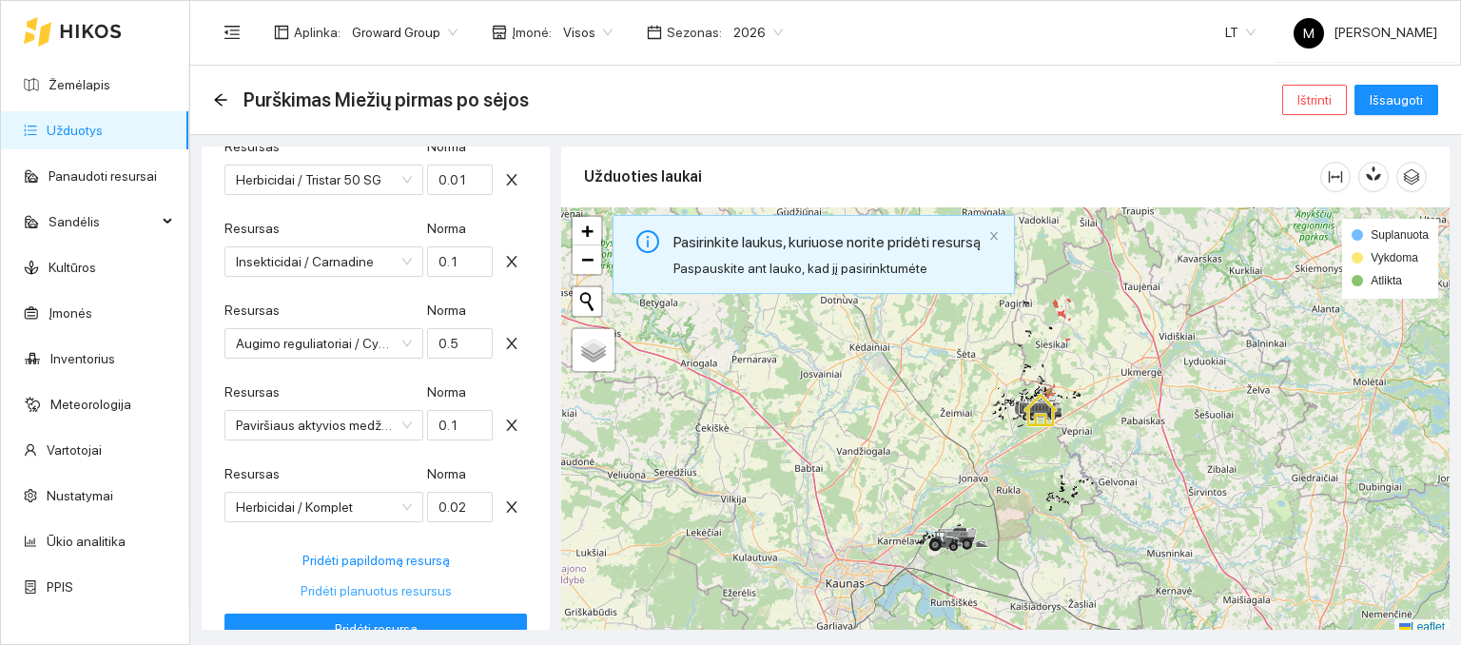
scroll to position [993, 0]
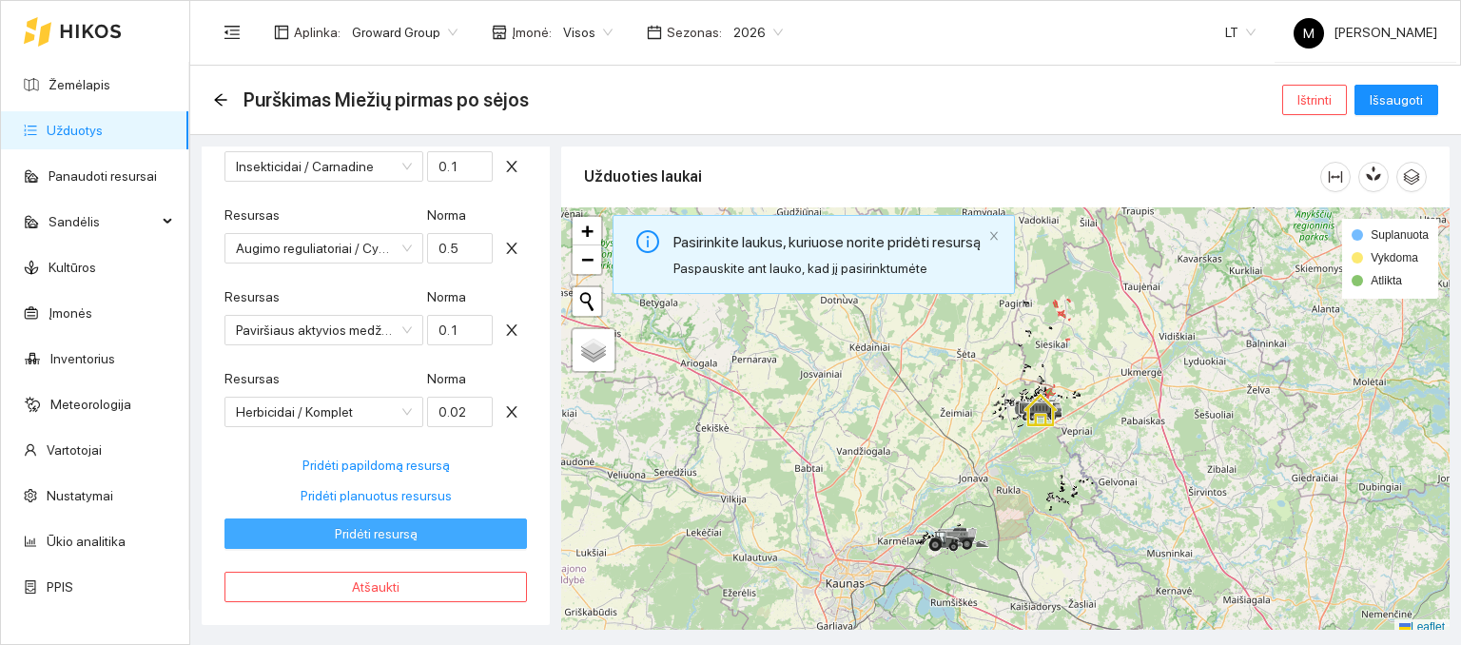
click at [388, 538] on span "Pridėti resursą" at bounding box center [376, 533] width 83 height 21
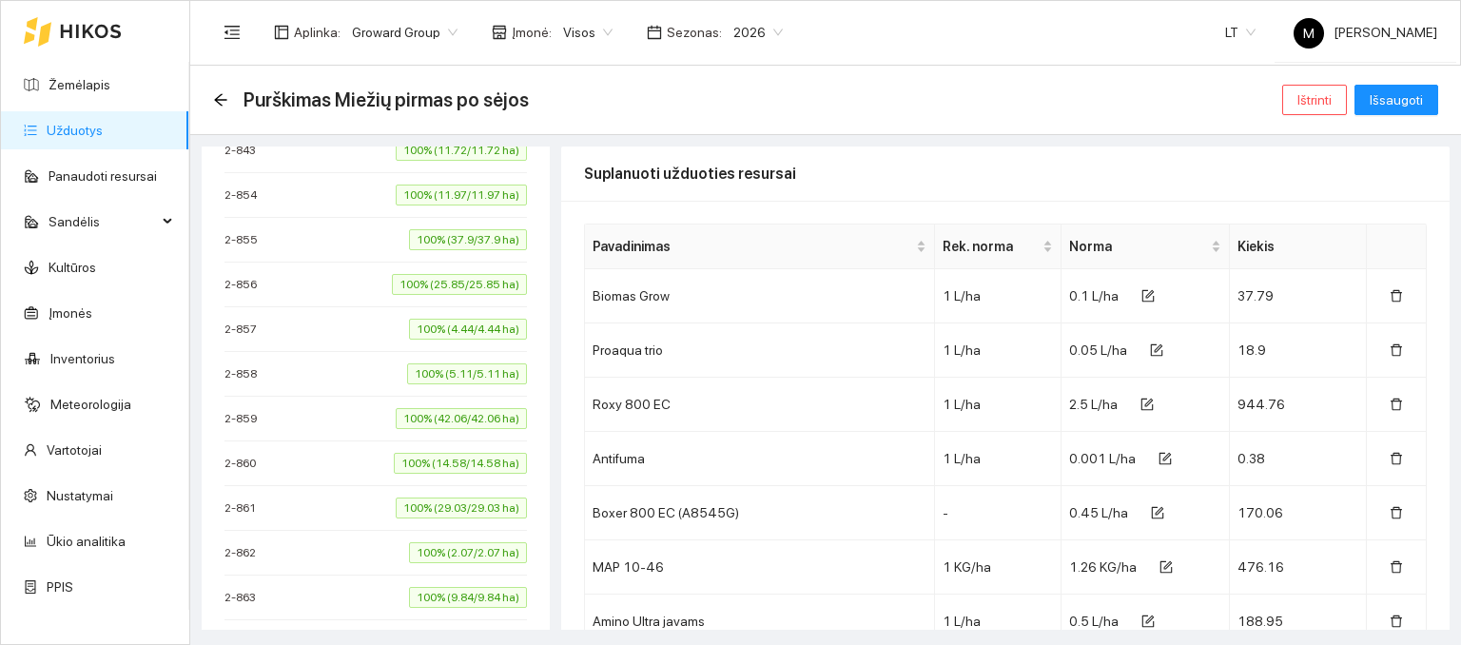
type input "[DATE]"
click at [1415, 102] on span "Išsaugoti" at bounding box center [1396, 99] width 53 height 21
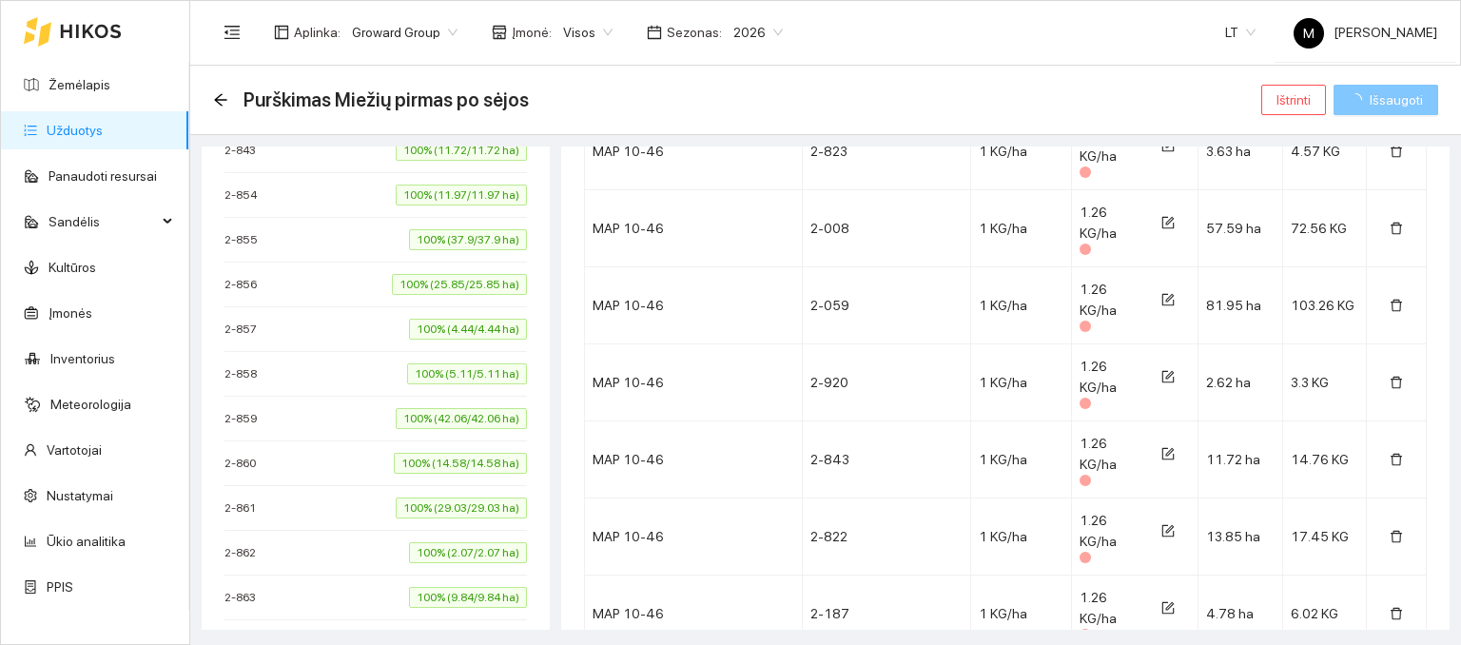
scroll to position [2759, 0]
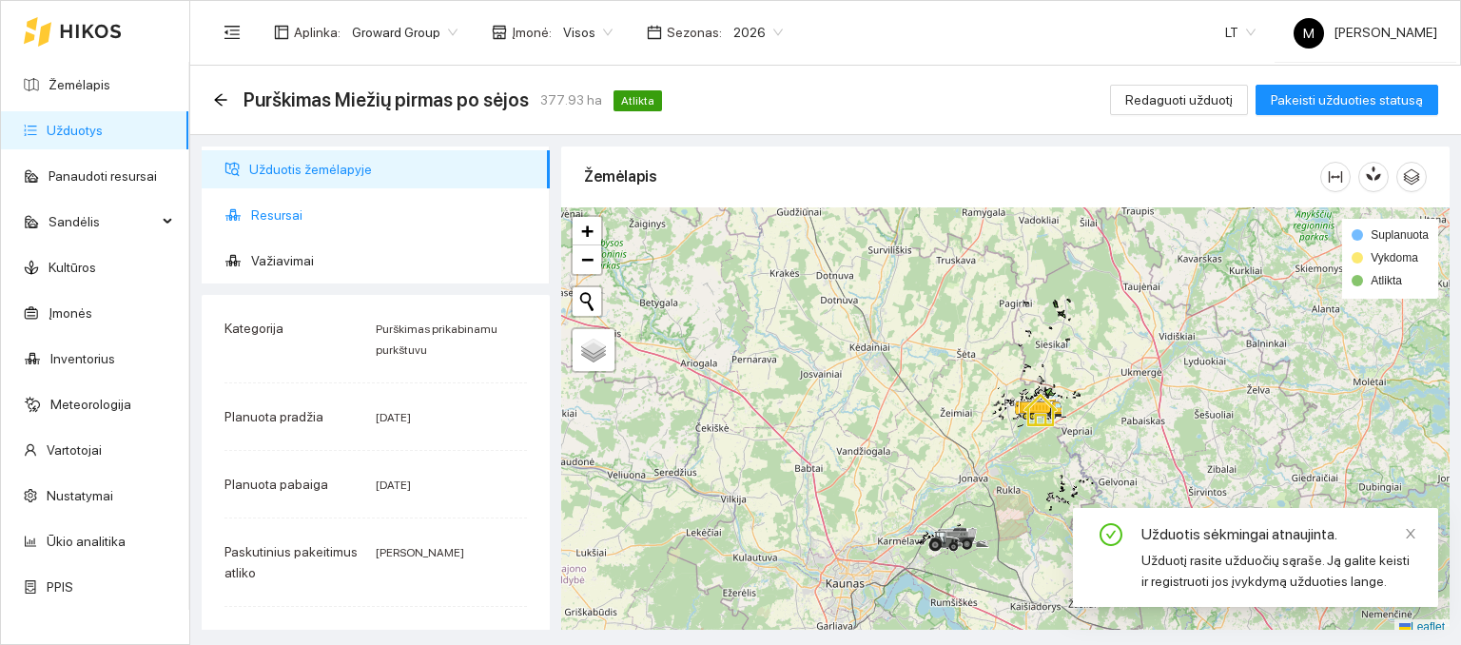
click at [279, 222] on span "Resursai" at bounding box center [393, 215] width 284 height 38
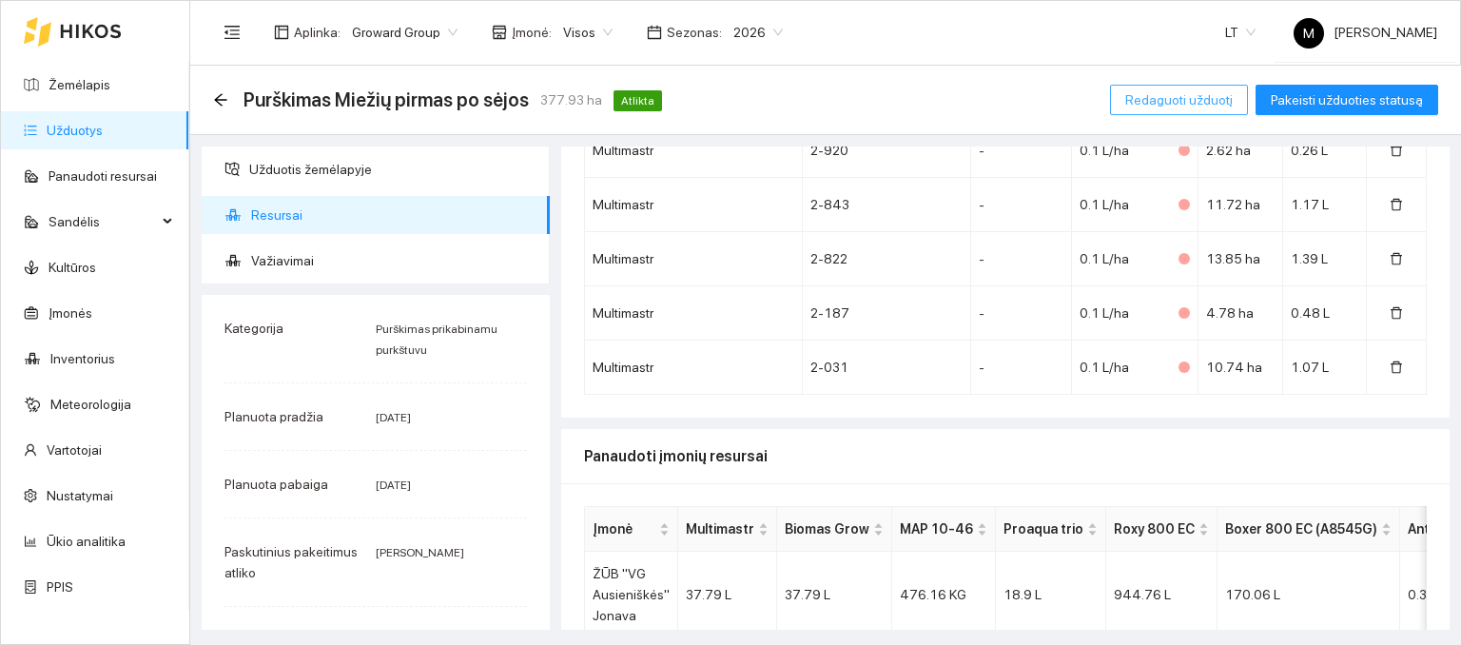
click at [1189, 95] on span "Redaguoti užduotį" at bounding box center [1180, 99] width 108 height 21
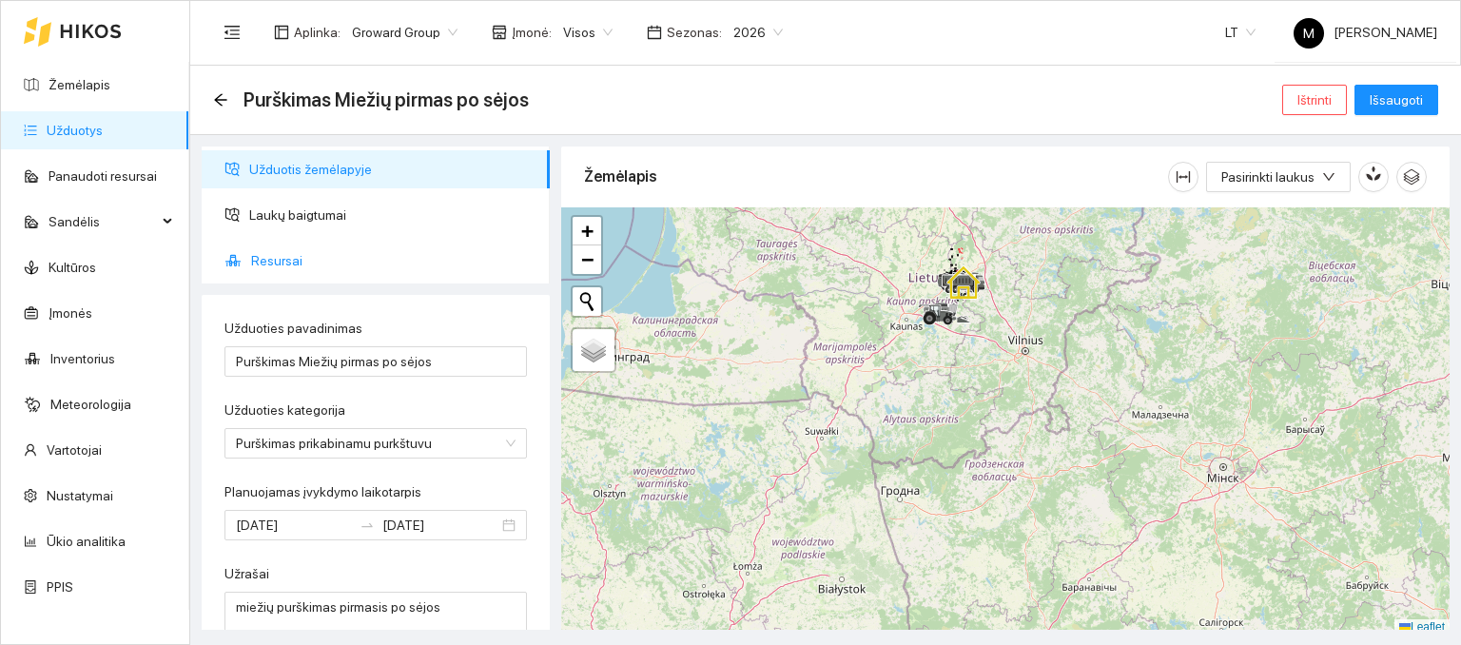
click at [332, 255] on span "Resursai" at bounding box center [393, 261] width 284 height 38
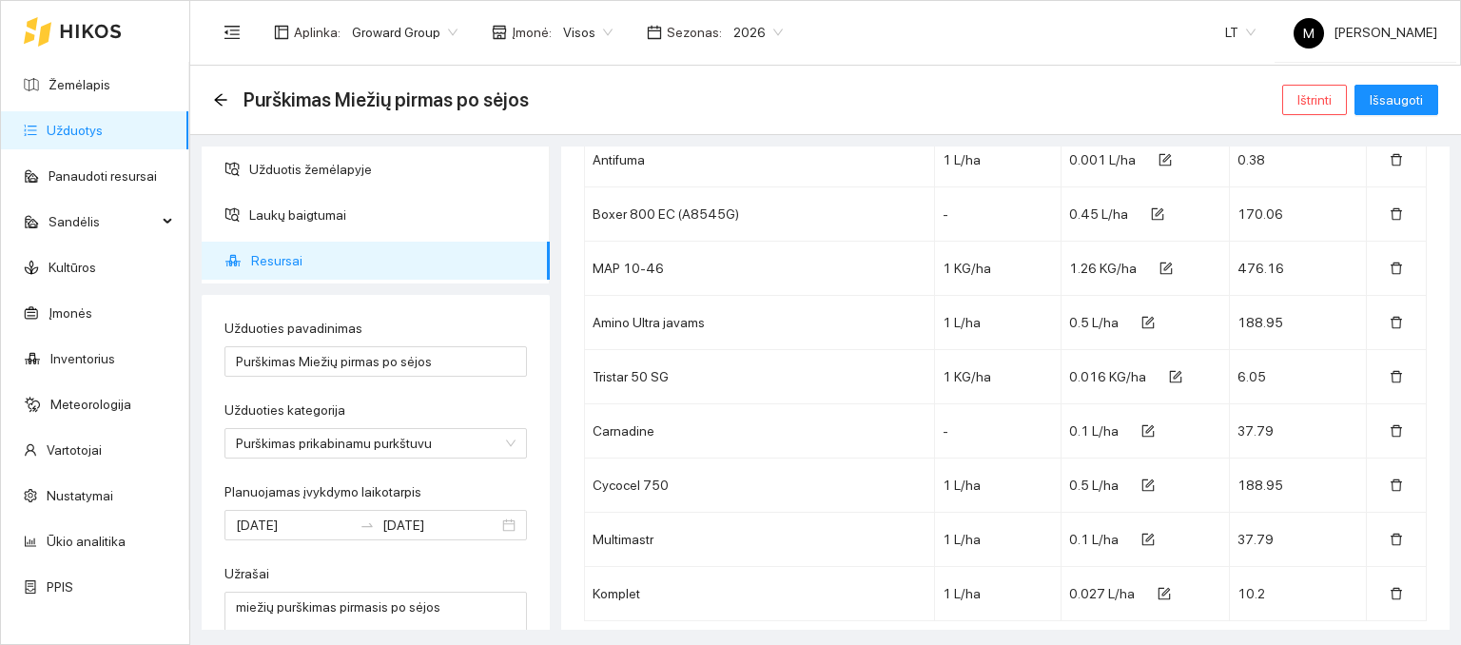
scroll to position [381, 0]
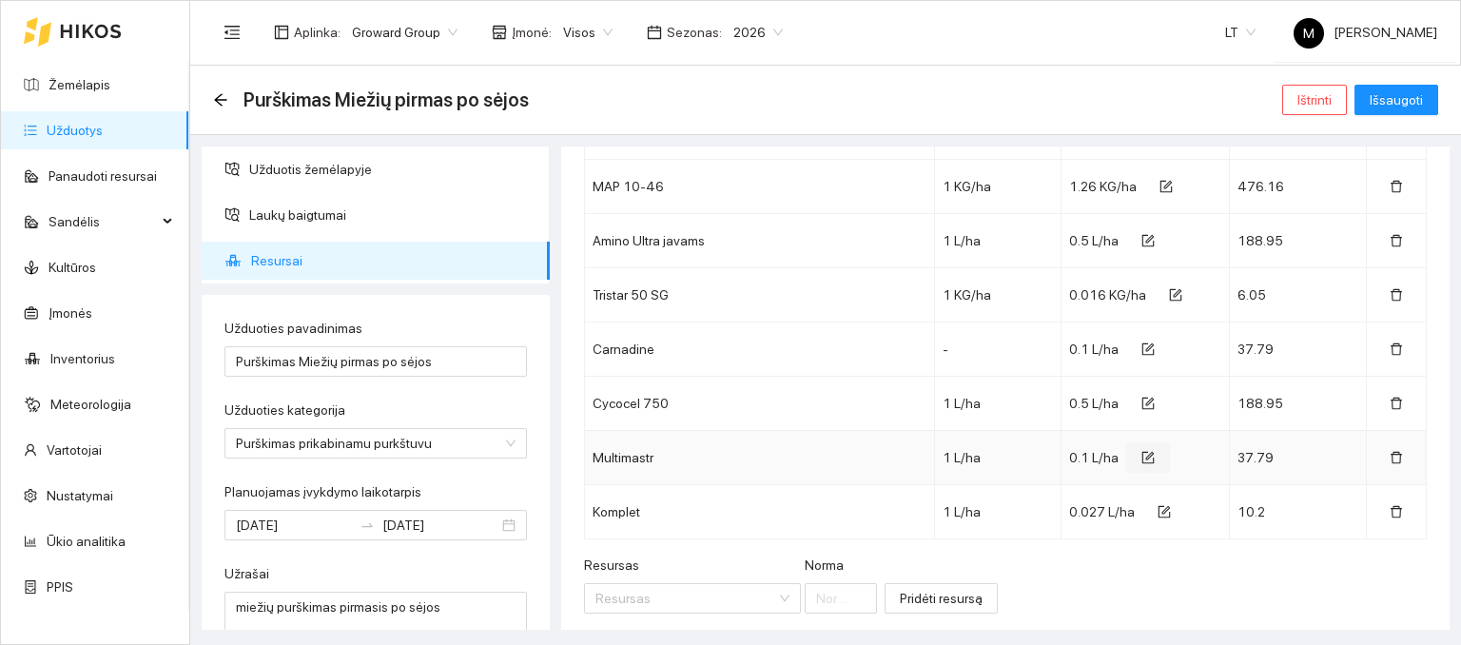
click at [1146, 457] on icon "form" at bounding box center [1150, 456] width 9 height 9
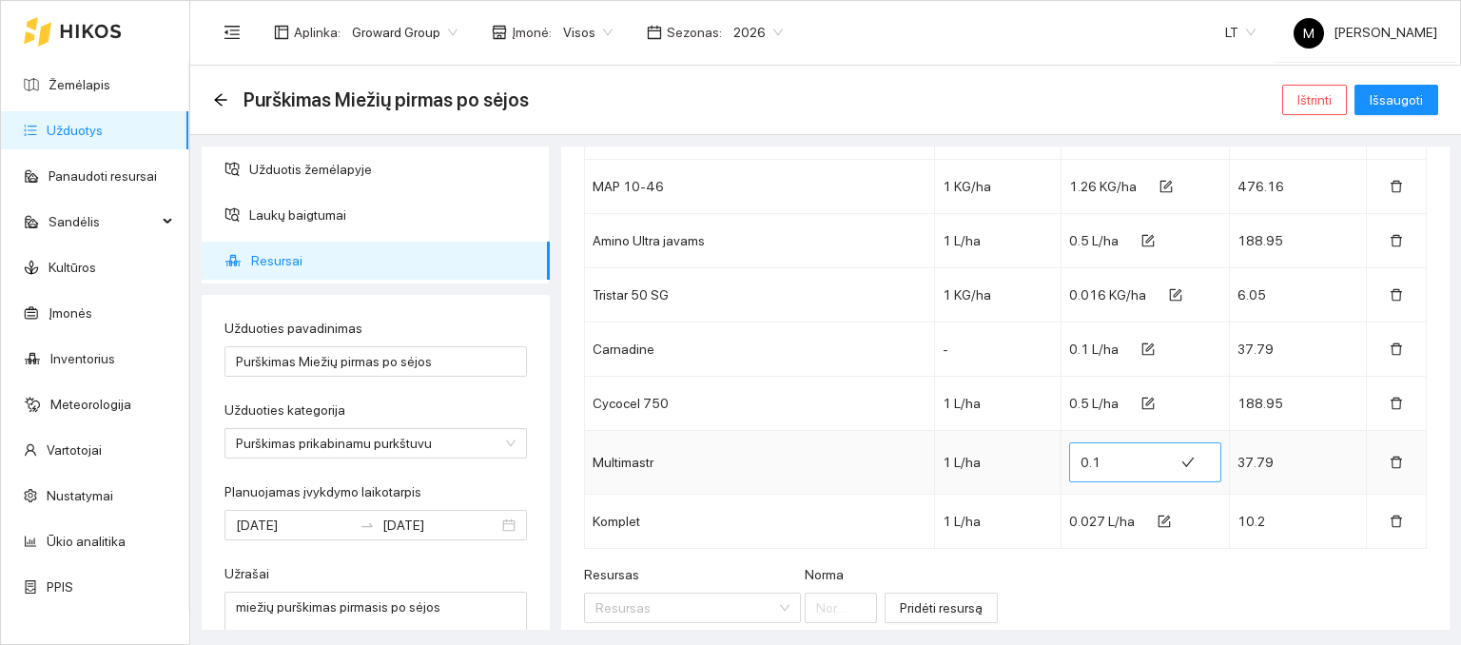
click at [1099, 459] on input "0.1" at bounding box center [1122, 462] width 82 height 30
type input "0.12"
click at [1382, 99] on span "Išsaugoti" at bounding box center [1396, 99] width 53 height 21
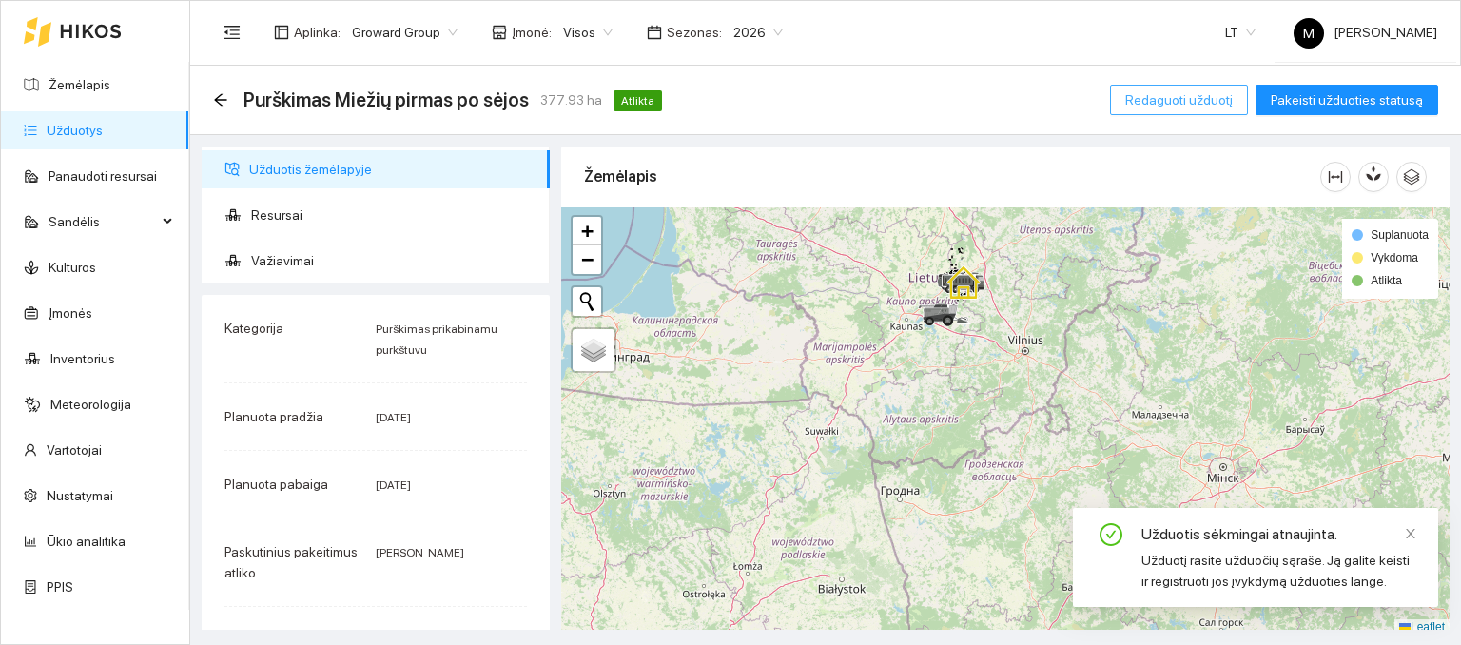
click at [1185, 94] on span "Redaguoti užduotį" at bounding box center [1180, 99] width 108 height 21
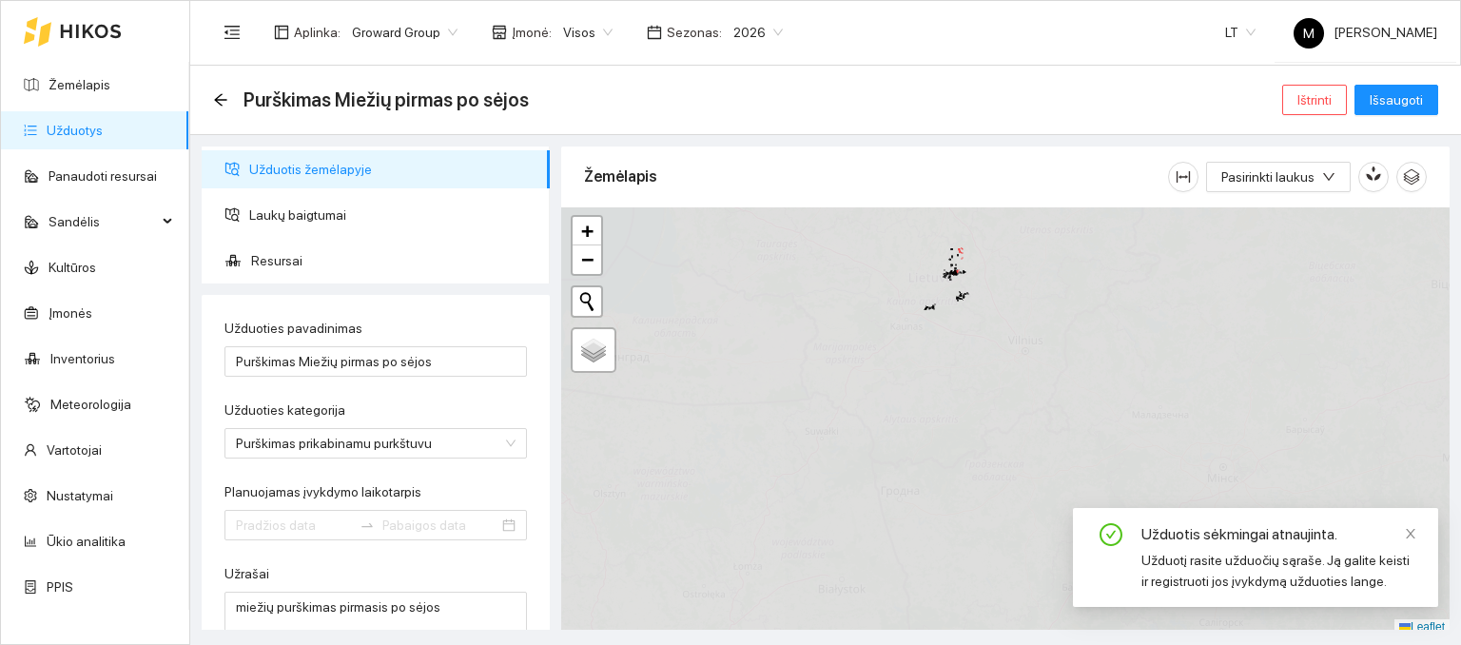
type input "[DATE]"
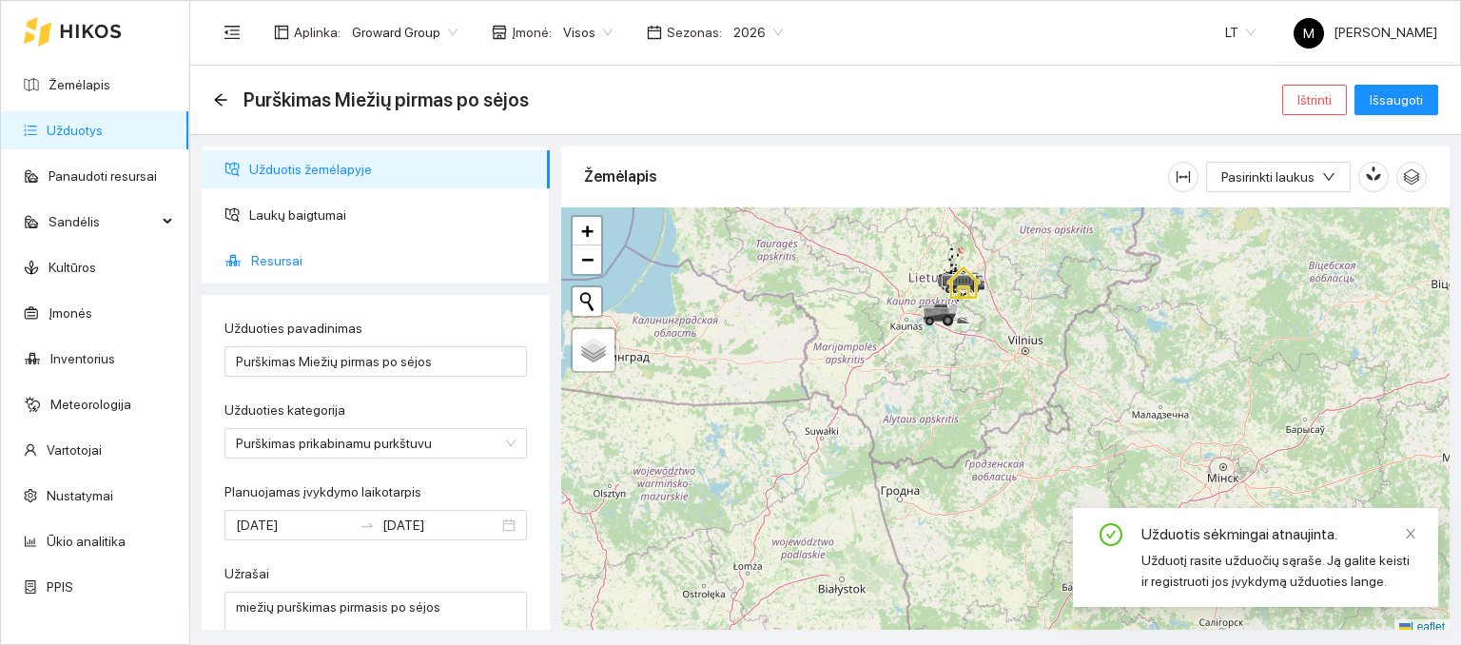
click at [274, 267] on span "Resursai" at bounding box center [393, 261] width 284 height 38
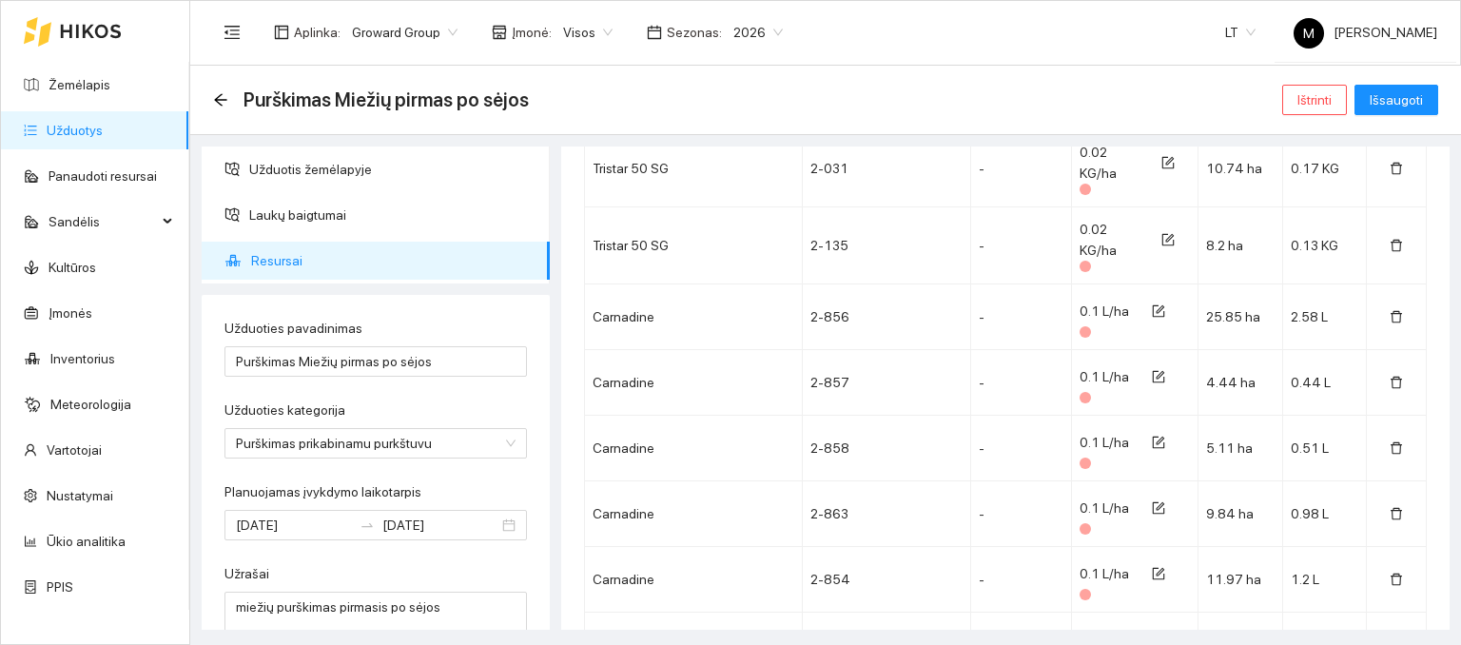
scroll to position [15129, 0]
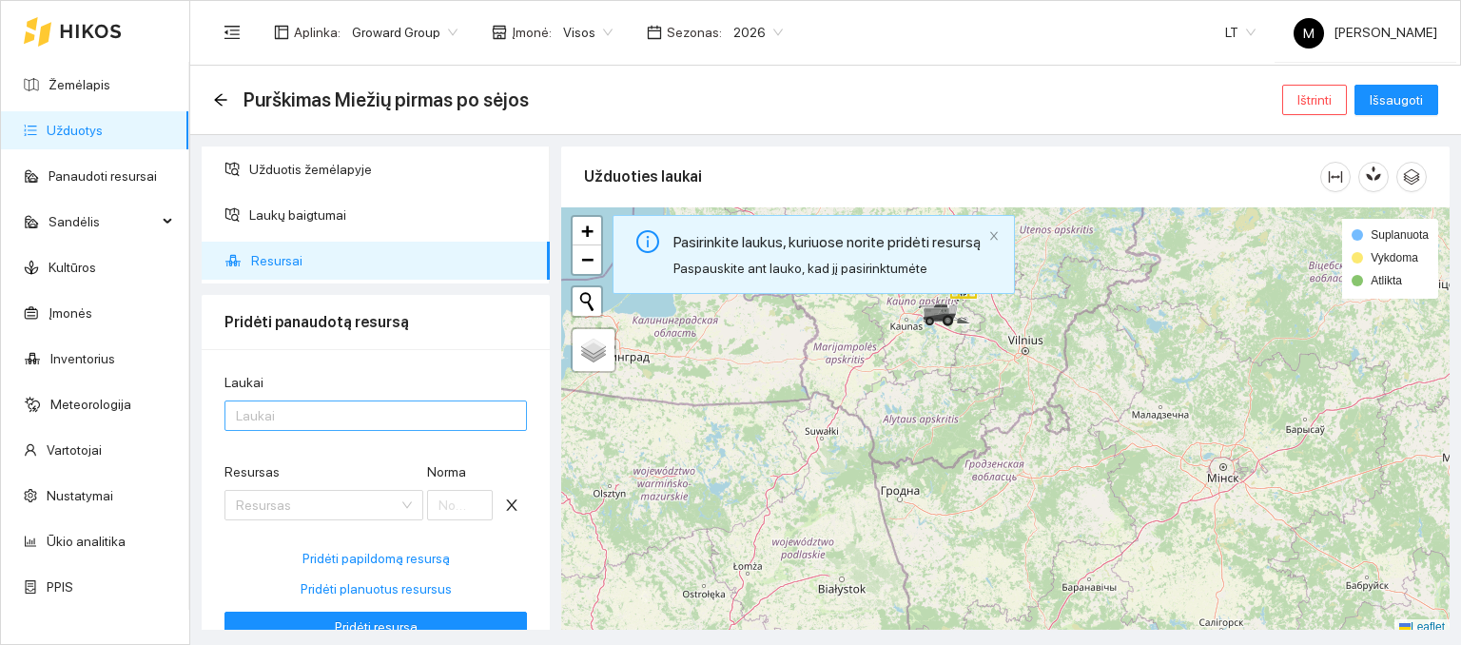
click at [321, 416] on div at bounding box center [366, 415] width 274 height 23
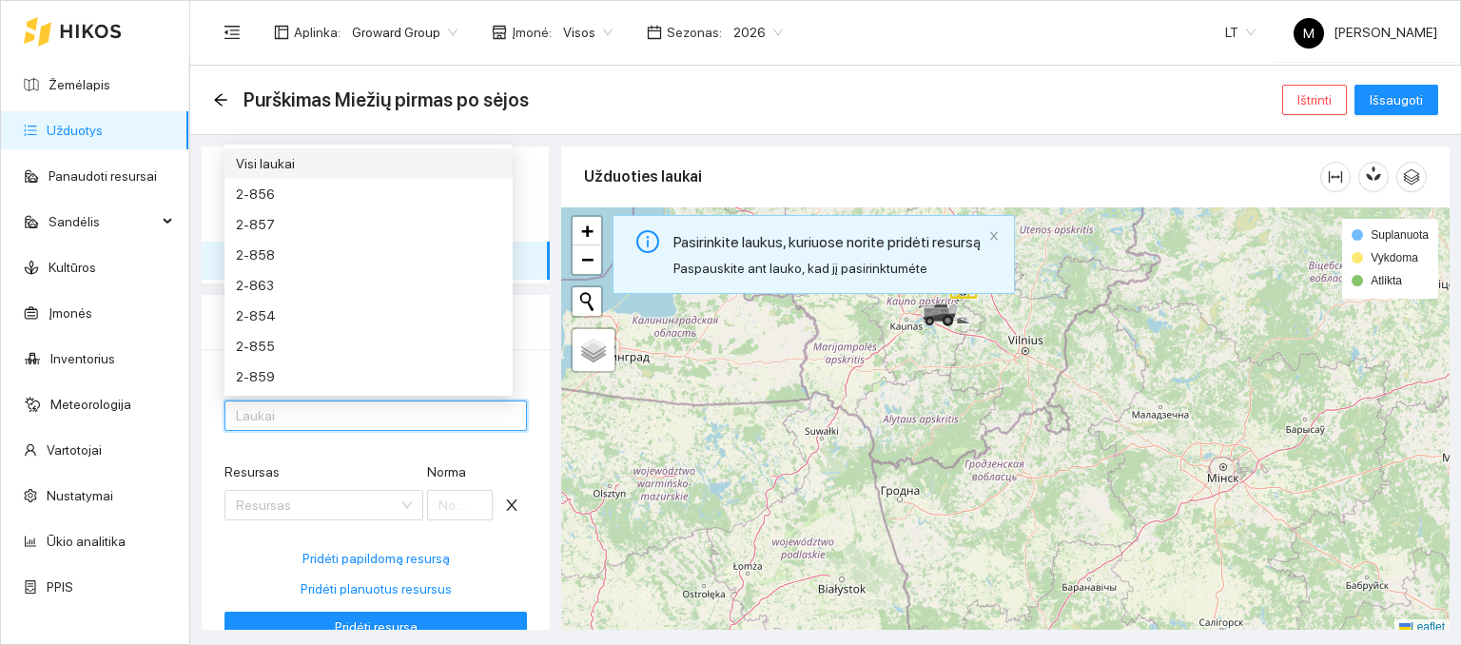
click at [307, 168] on div "Visi laukai" at bounding box center [368, 163] width 265 height 21
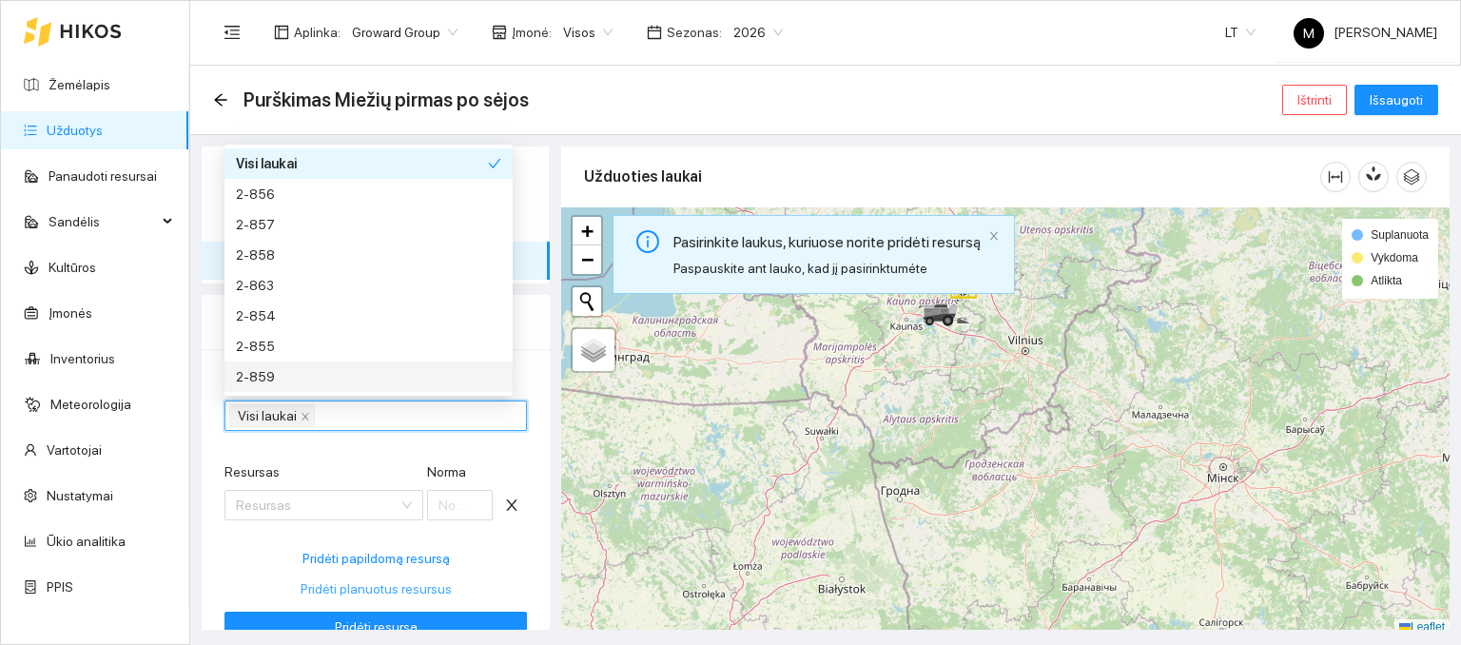
click at [347, 590] on span "Pridėti planuotus resursus" at bounding box center [376, 589] width 151 height 21
type input "0.1"
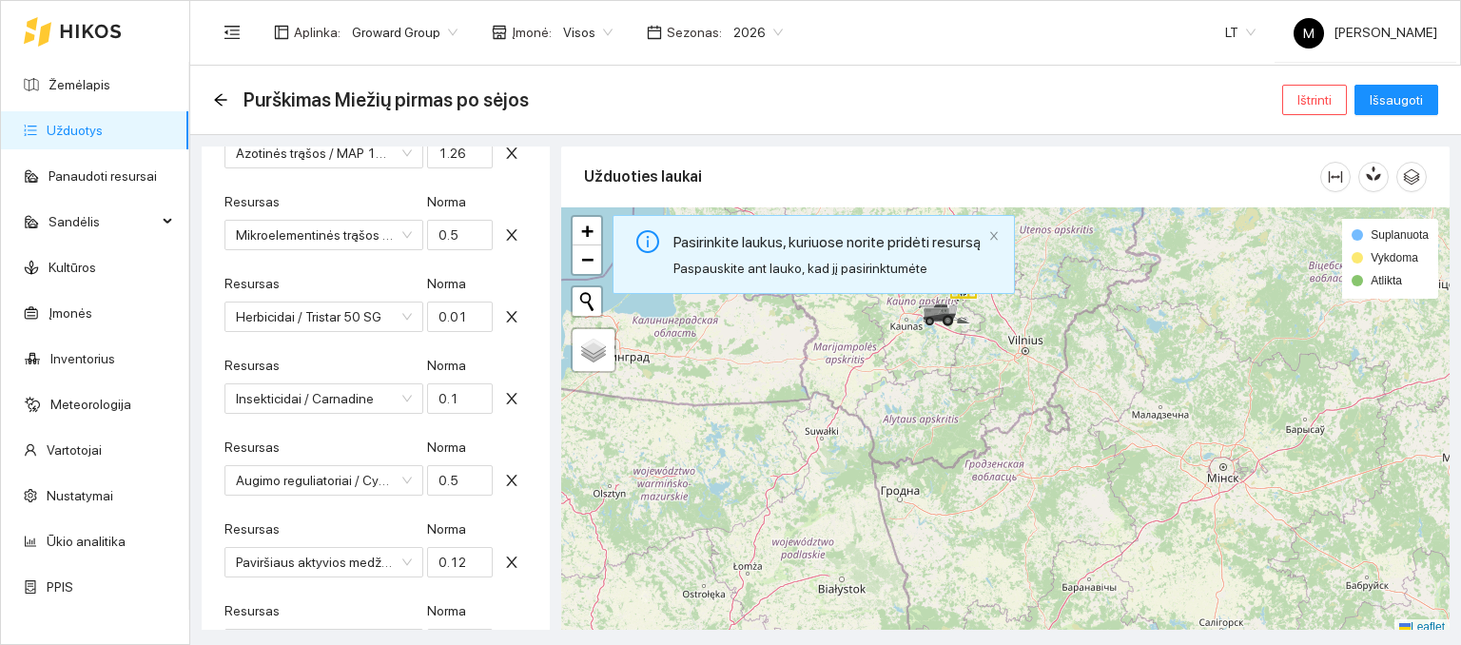
scroll to position [993, 0]
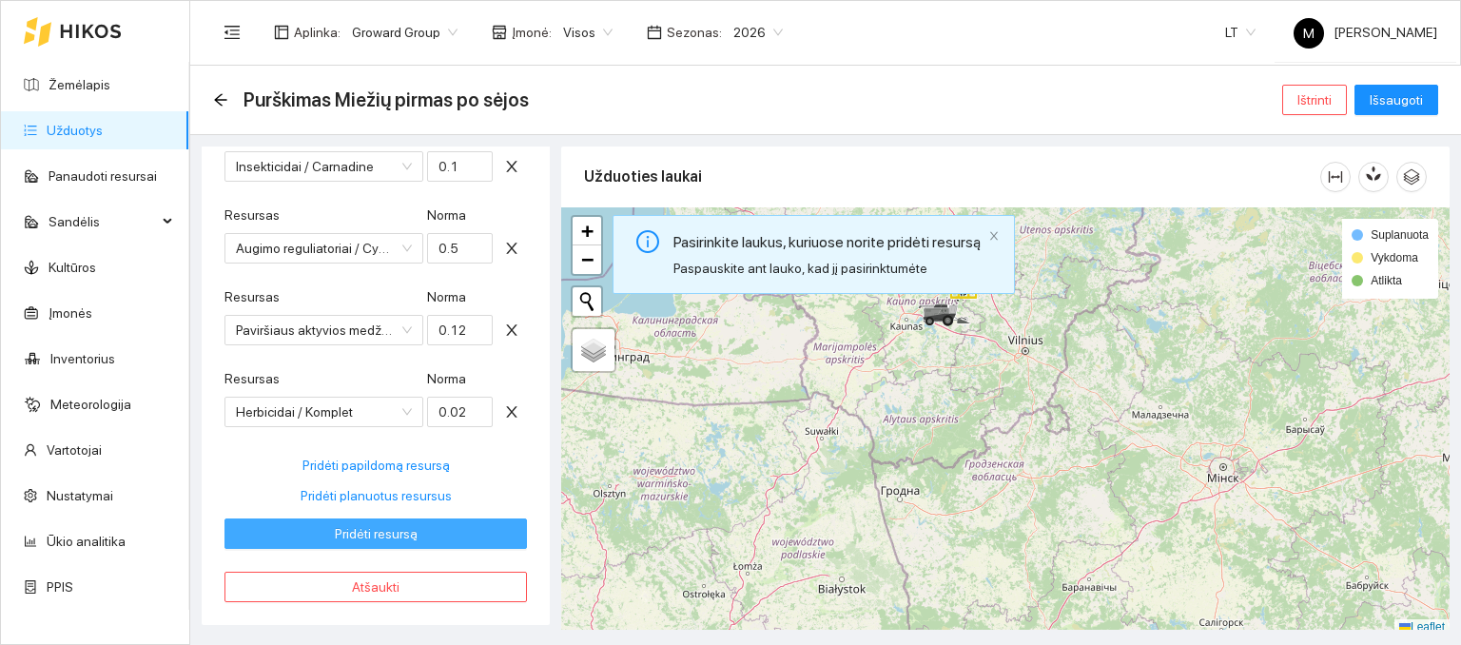
click at [374, 538] on span "Pridėti resursą" at bounding box center [376, 533] width 83 height 21
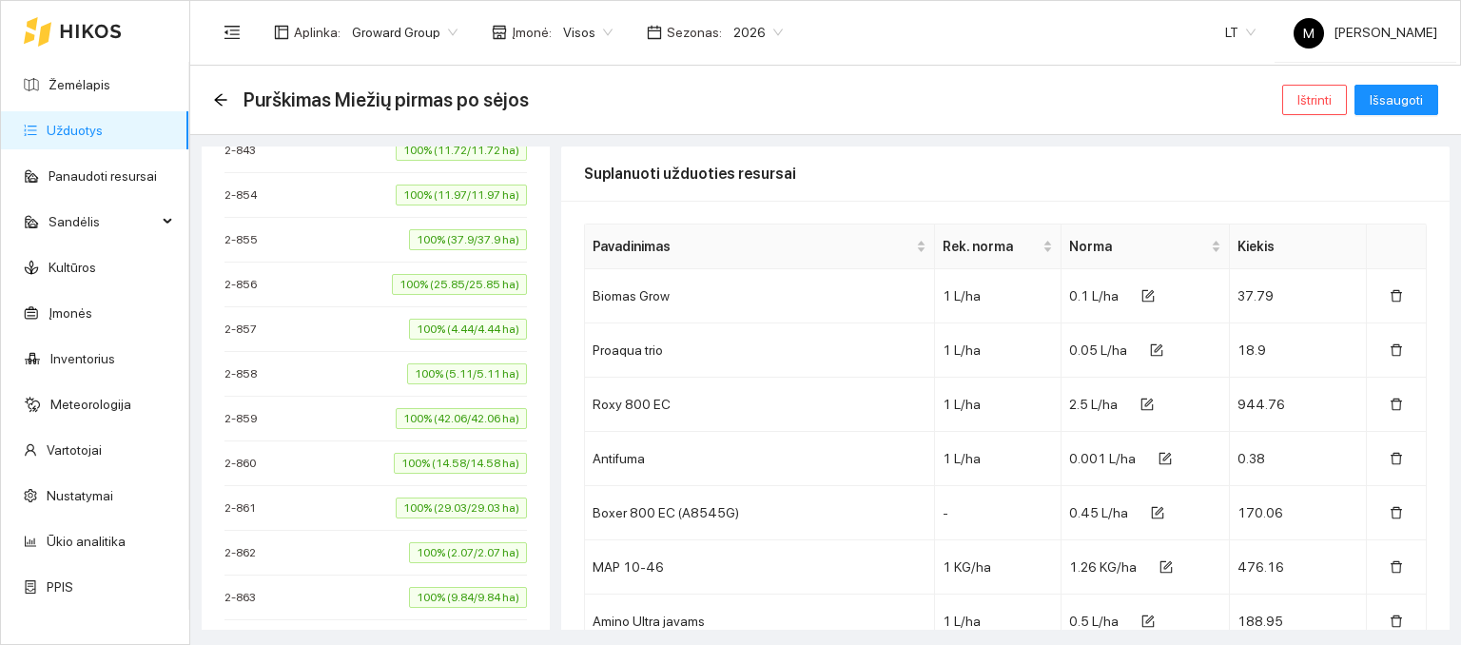
type input "[DATE]"
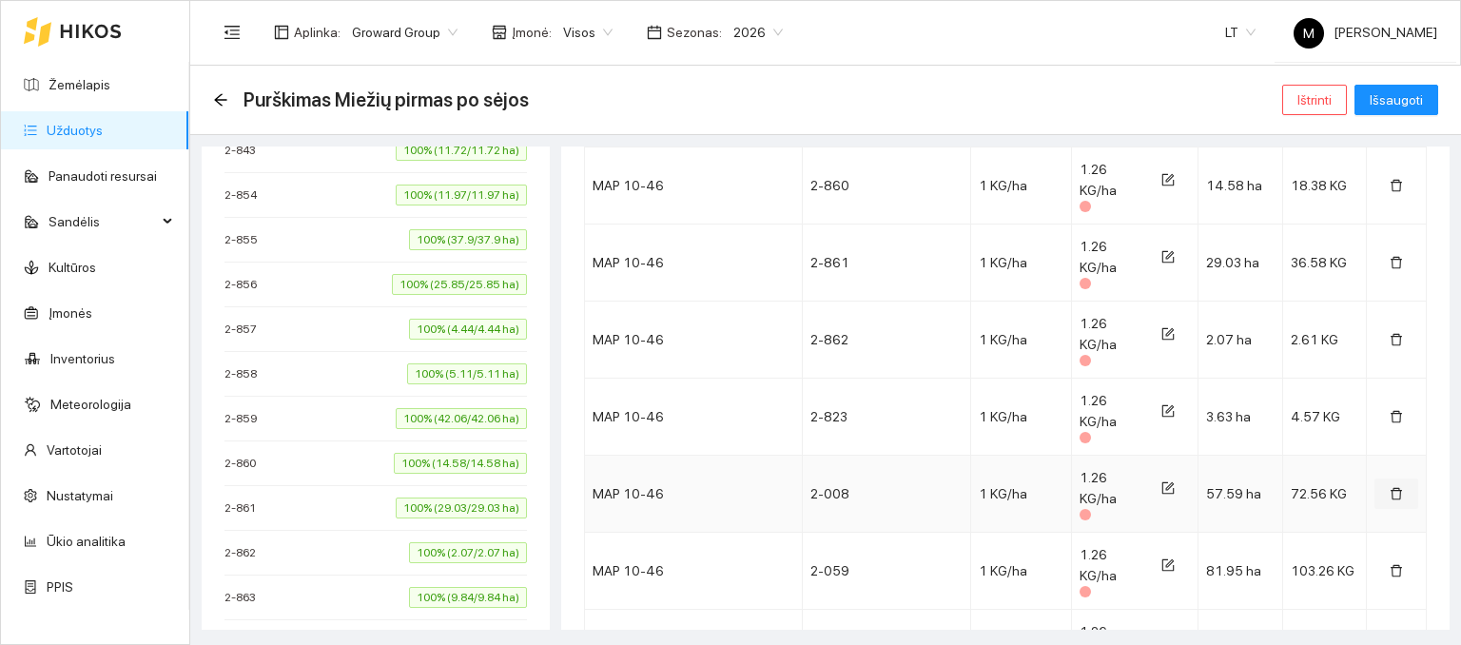
scroll to position [3045, 0]
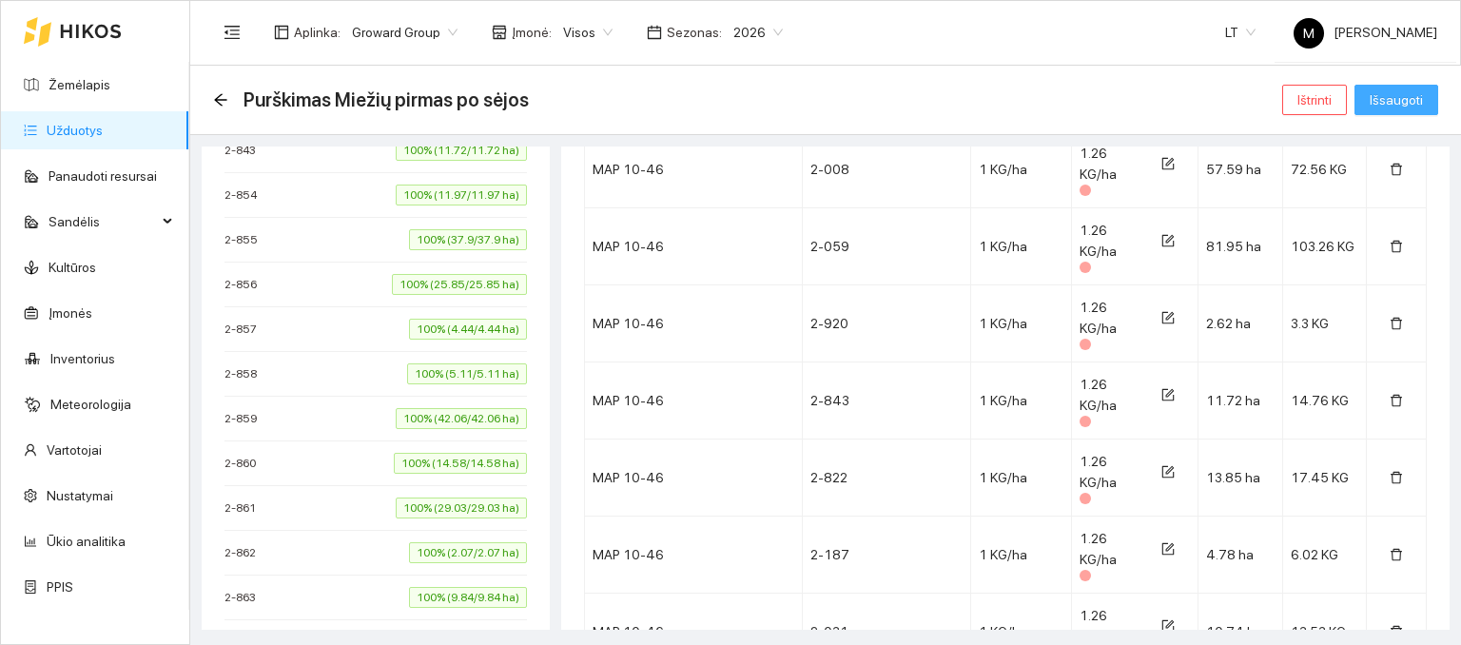
click at [1403, 107] on span "Išsaugoti" at bounding box center [1396, 99] width 53 height 21
